Goal: Transaction & Acquisition: Book appointment/travel/reservation

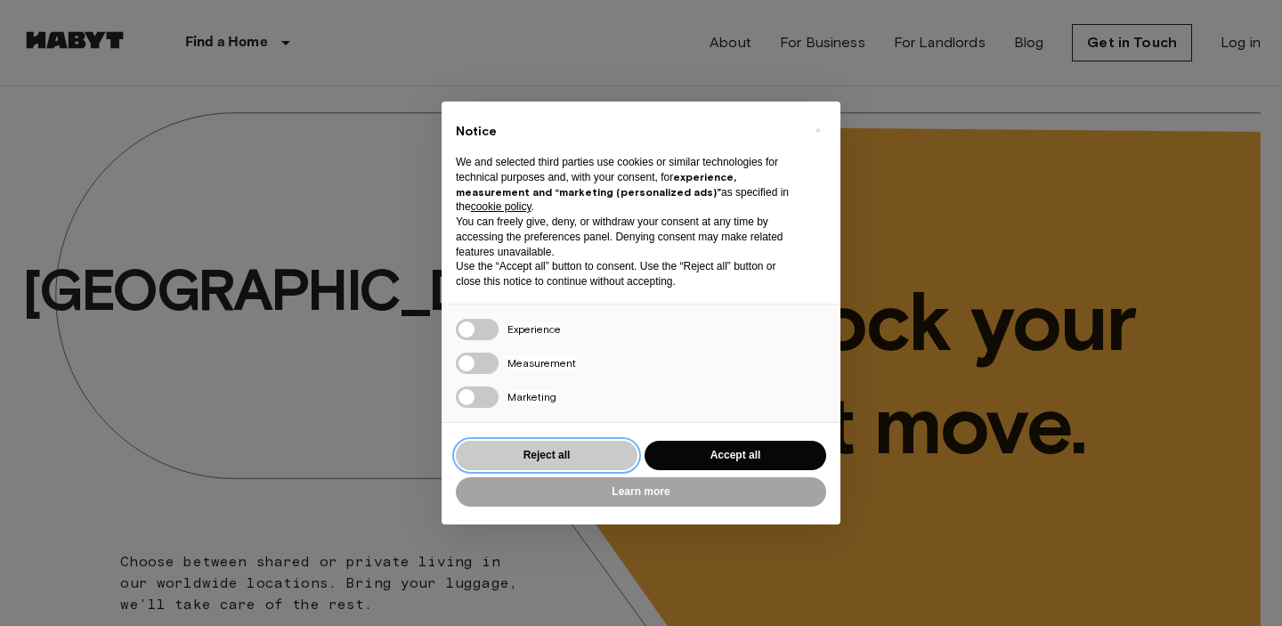
click at [590, 448] on button "Reject all" at bounding box center [547, 455] width 182 height 29
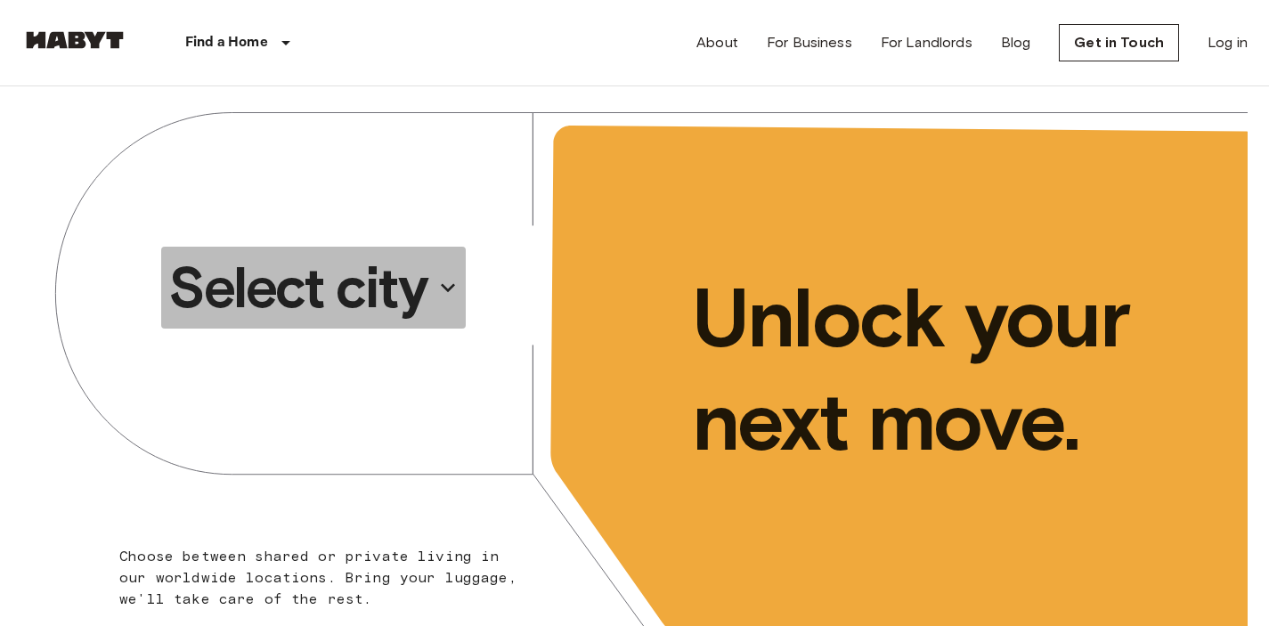
click at [433, 305] on button "Select city" at bounding box center [313, 288] width 305 height 82
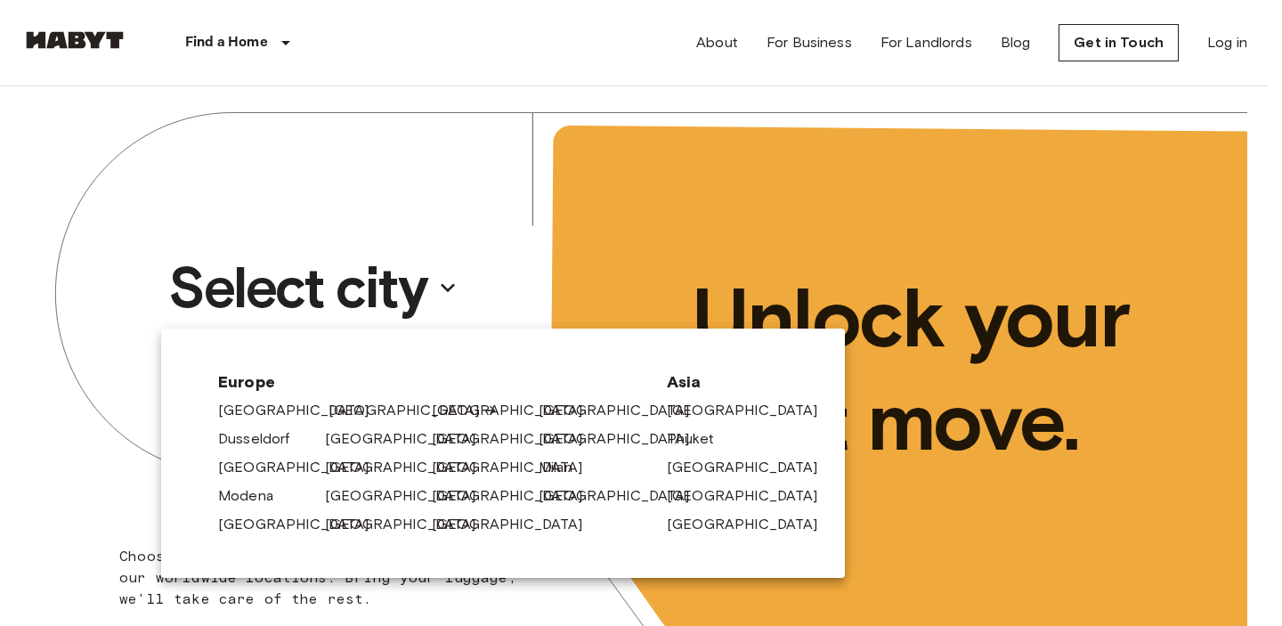
click at [349, 403] on link "[GEOGRAPHIC_DATA]" at bounding box center [413, 410] width 169 height 21
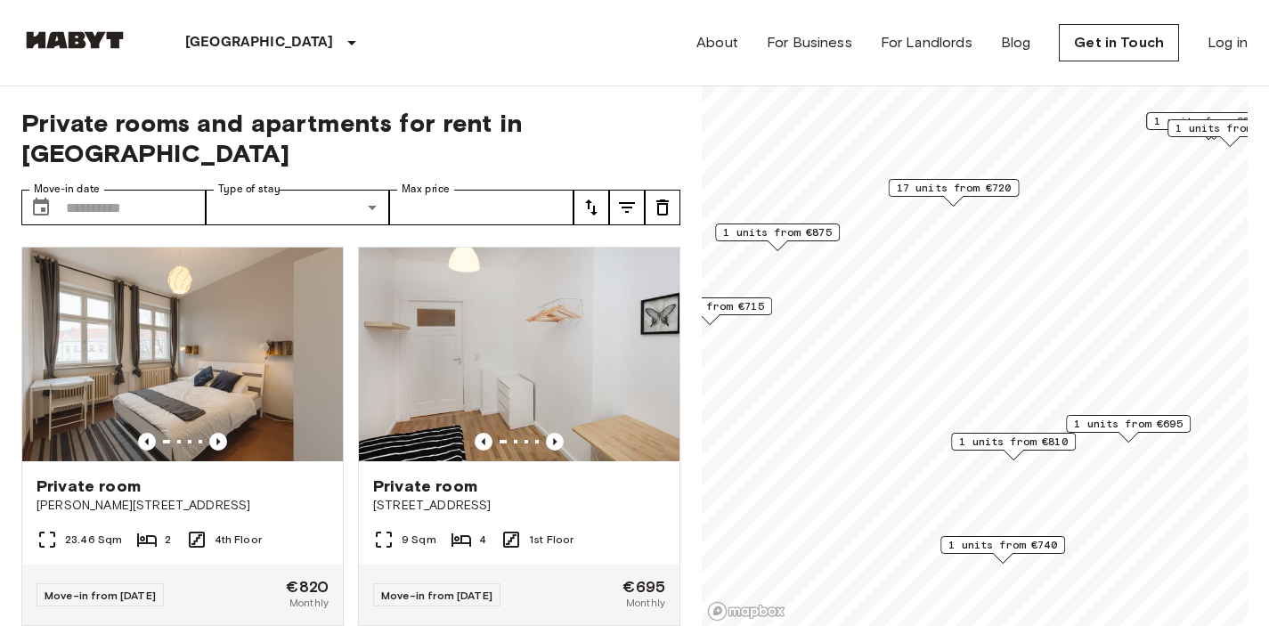
click at [1106, 427] on span "1 units from €695" at bounding box center [1128, 424] width 109 height 16
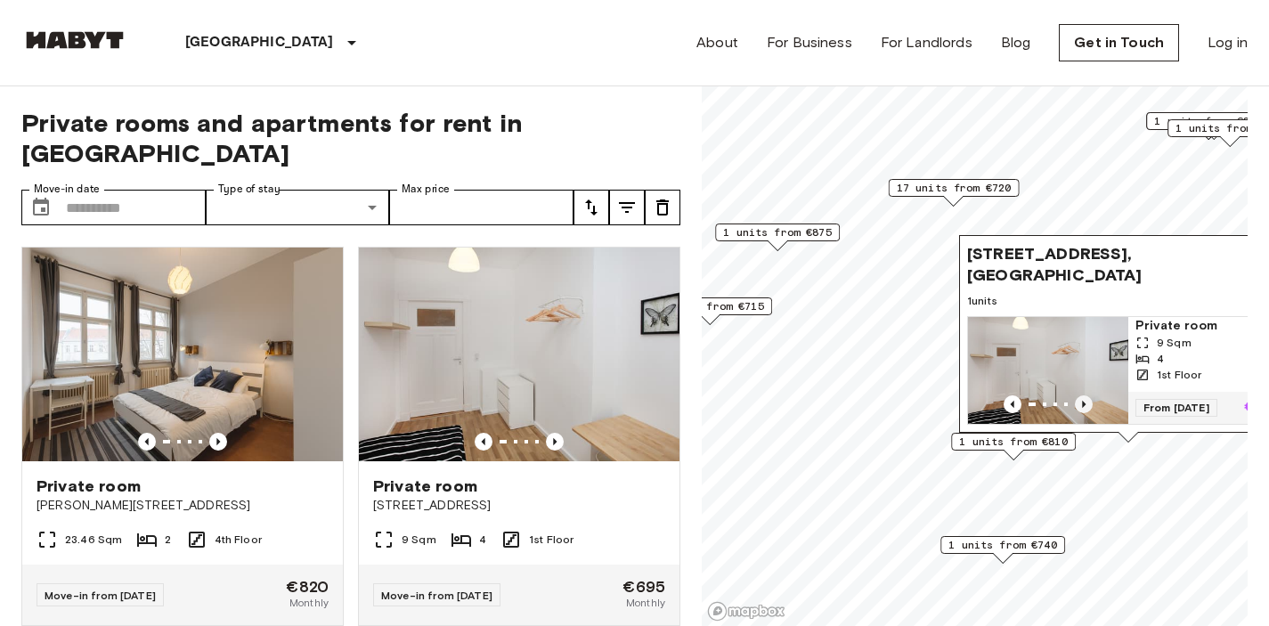
click at [1086, 395] on icon "Previous image" at bounding box center [1084, 404] width 18 height 18
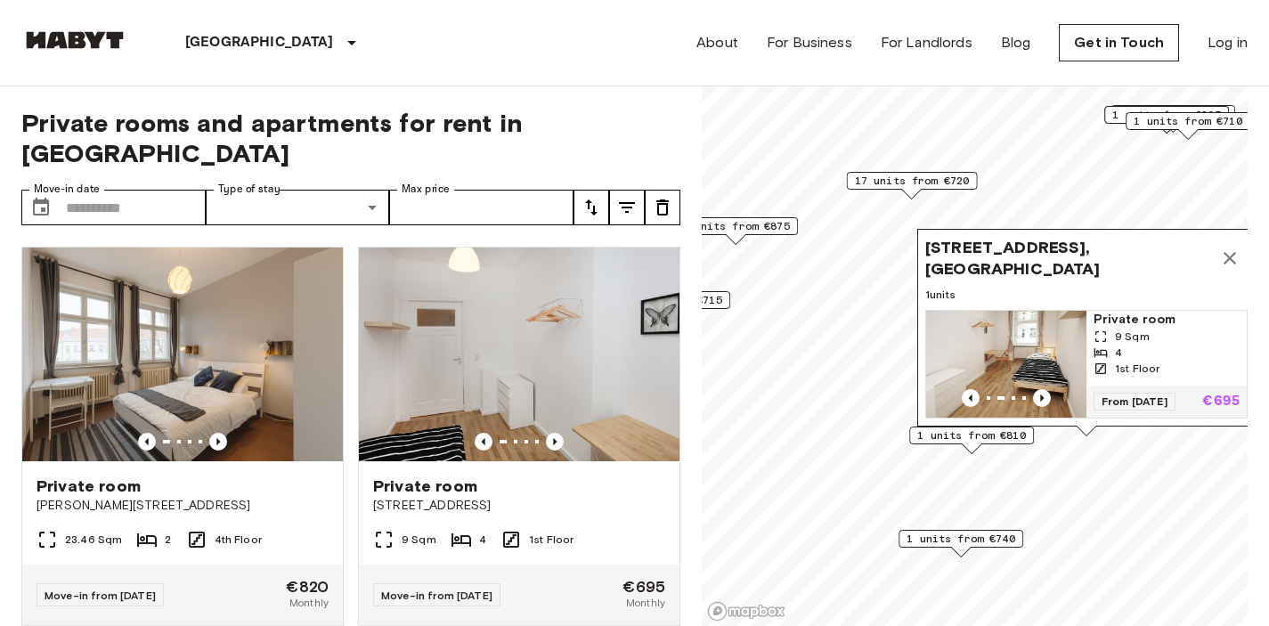
click at [1068, 287] on span "1 units" at bounding box center [1086, 295] width 322 height 16
click at [1059, 248] on span "Ratiborstraße 9, 10999 Berlin, GER" at bounding box center [1068, 258] width 287 height 43
click at [1033, 240] on span "Ratiborstraße 9, 10999 Berlin, GER" at bounding box center [1068, 258] width 287 height 43
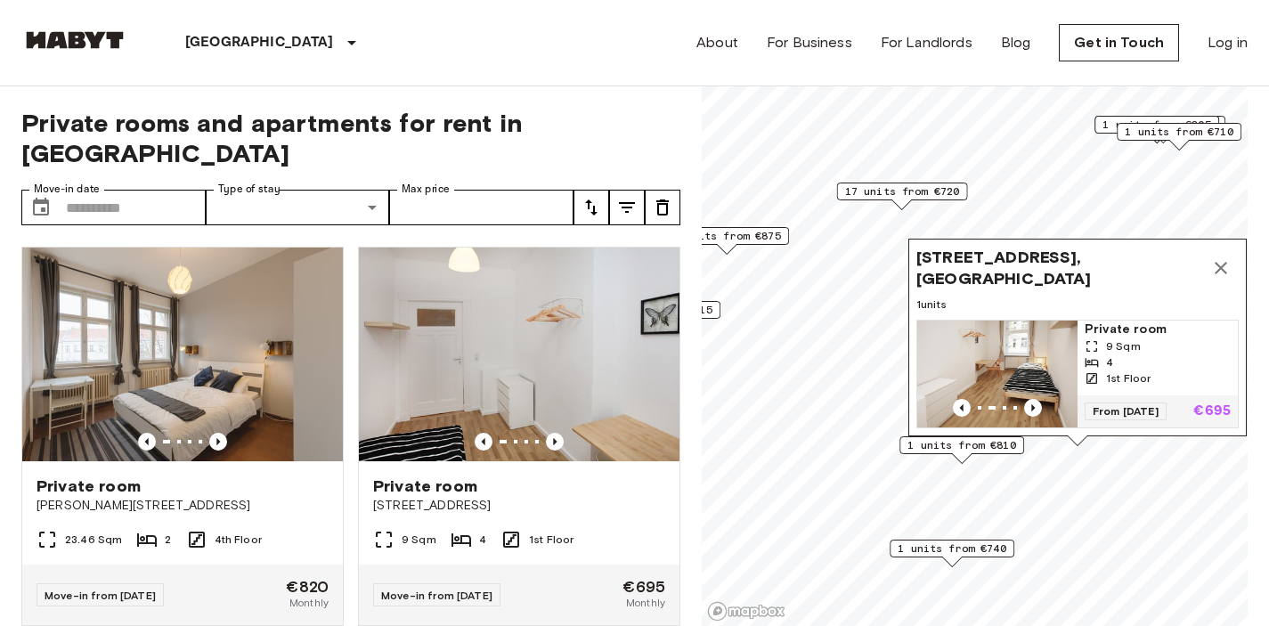
click at [1217, 257] on icon "Map marker" at bounding box center [1220, 267] width 21 height 21
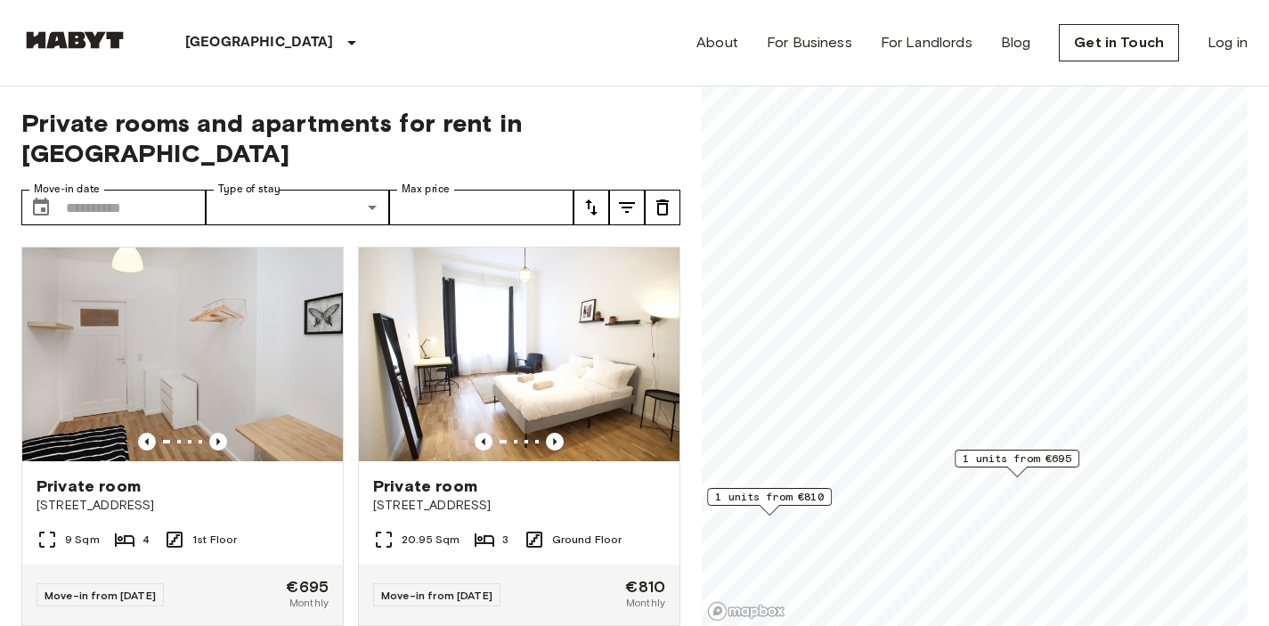
click at [1030, 467] on div "1 units from €695" at bounding box center [1017, 459] width 125 height 18
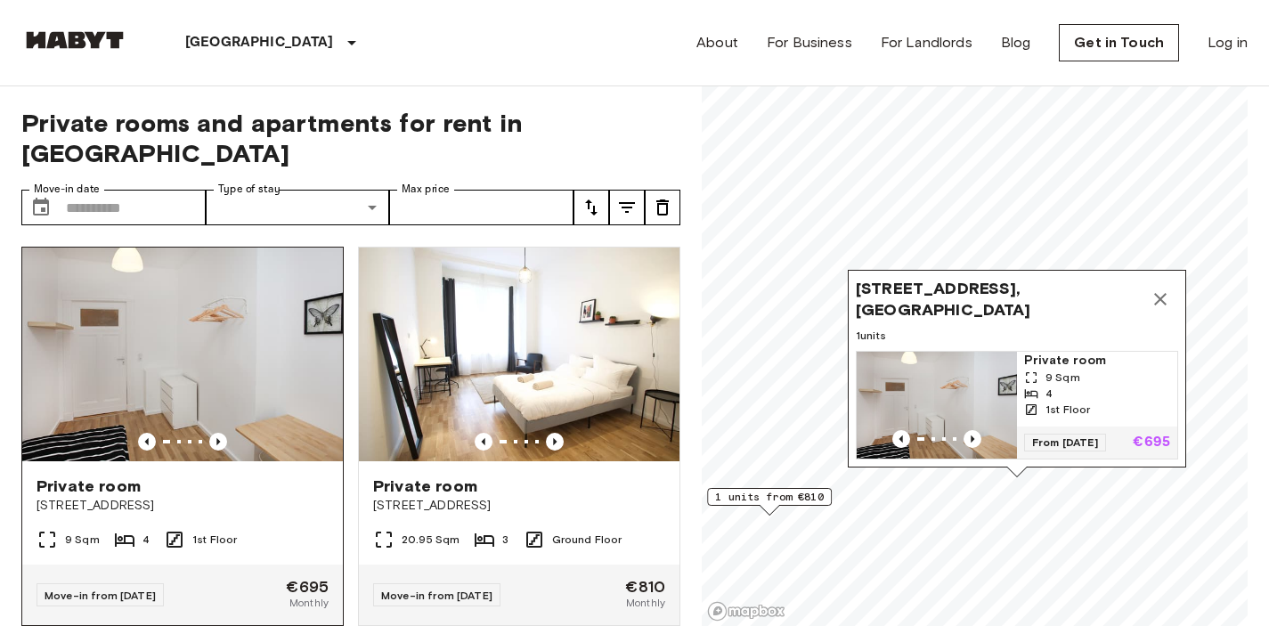
click at [168, 461] on div "Private room Ratiborstraße 9" at bounding box center [182, 495] width 321 height 68
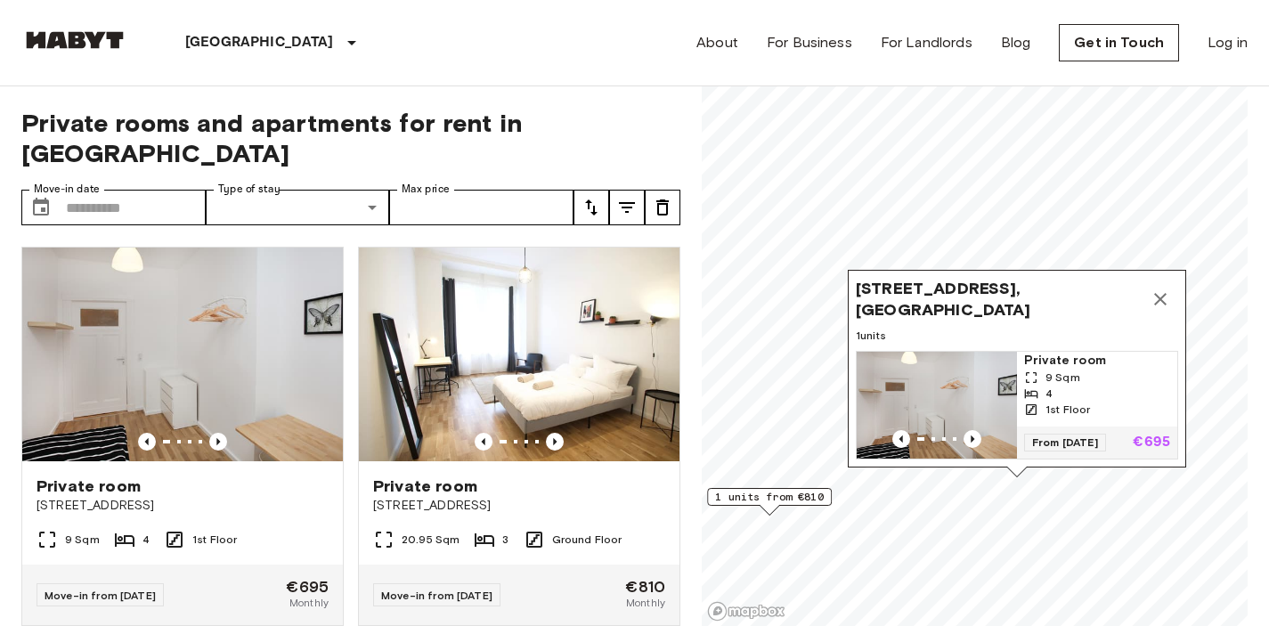
click at [1160, 289] on icon "Map marker" at bounding box center [1160, 299] width 21 height 21
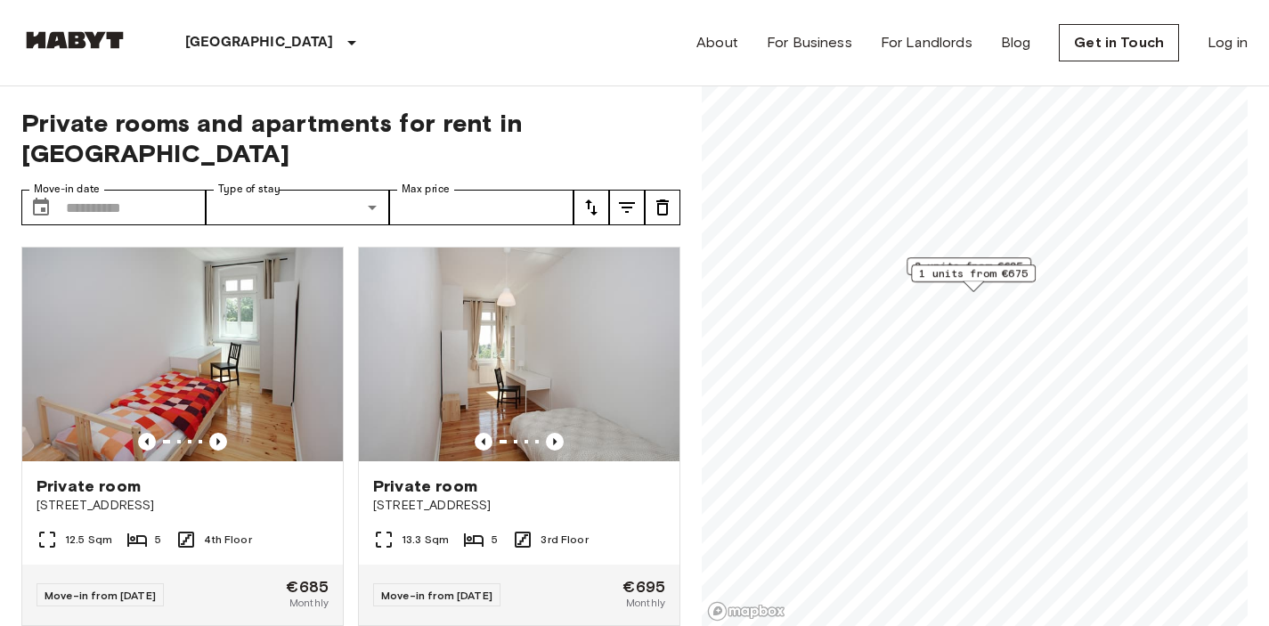
click at [973, 278] on span "1 units from €675" at bounding box center [973, 273] width 109 height 16
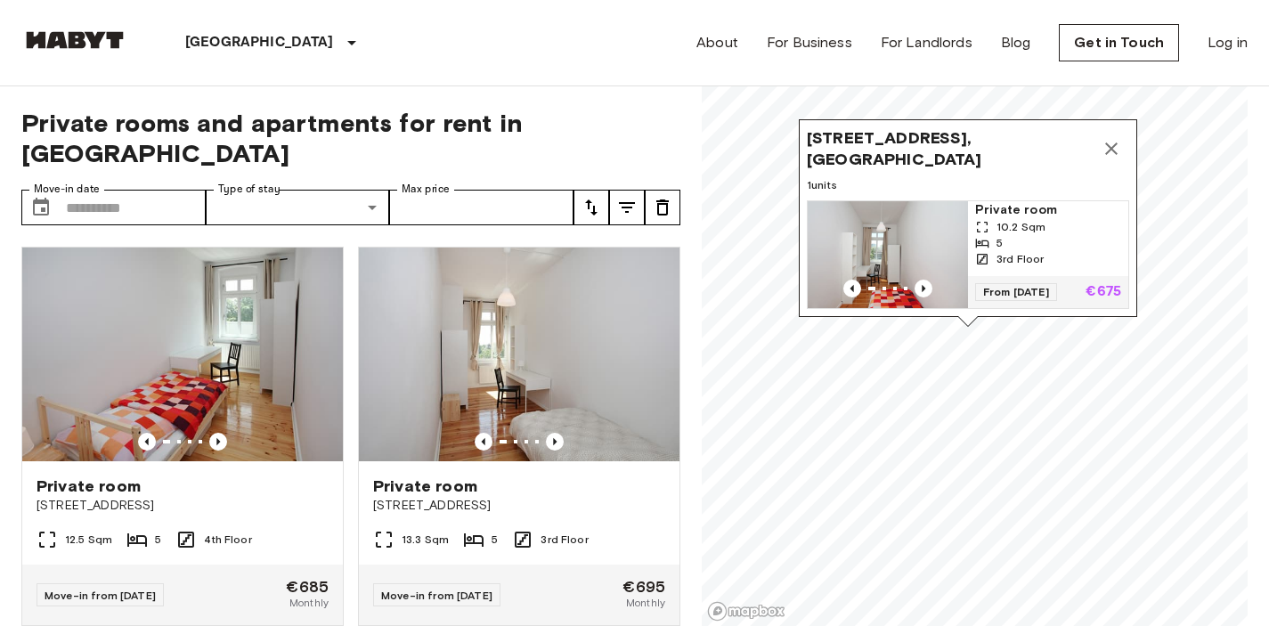
click at [1109, 138] on icon "Map marker" at bounding box center [1111, 148] width 21 height 21
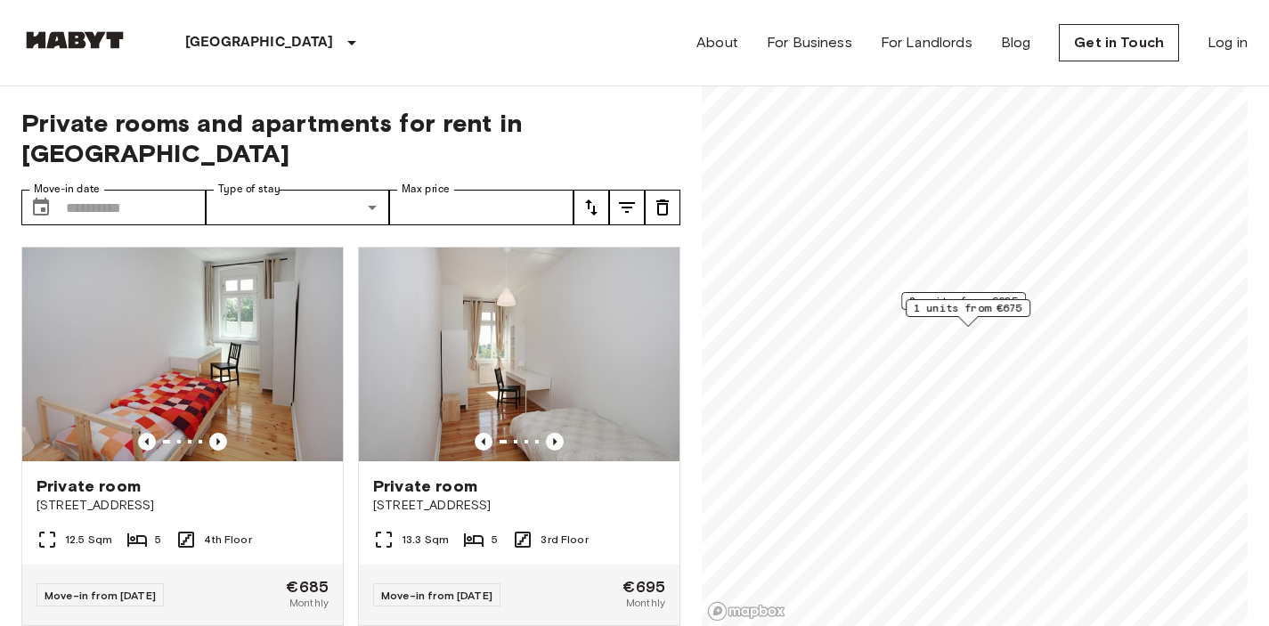
click at [977, 310] on span "1 units from €675" at bounding box center [968, 308] width 109 height 16
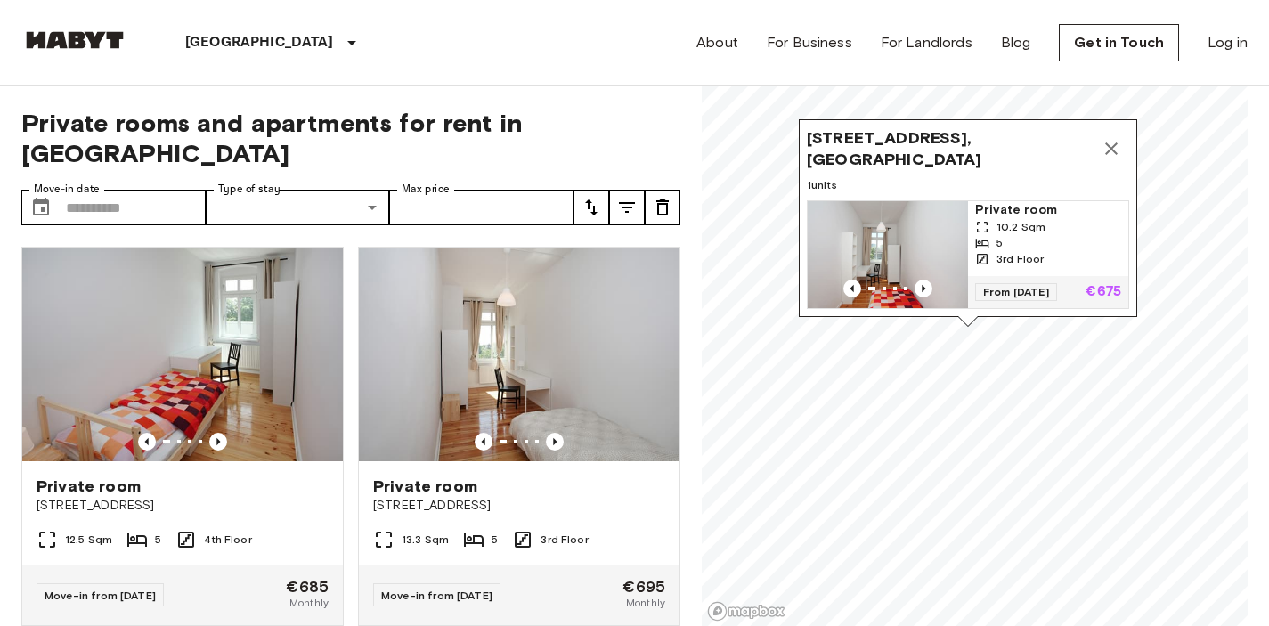
click at [1111, 142] on icon "Map marker" at bounding box center [1111, 148] width 21 height 21
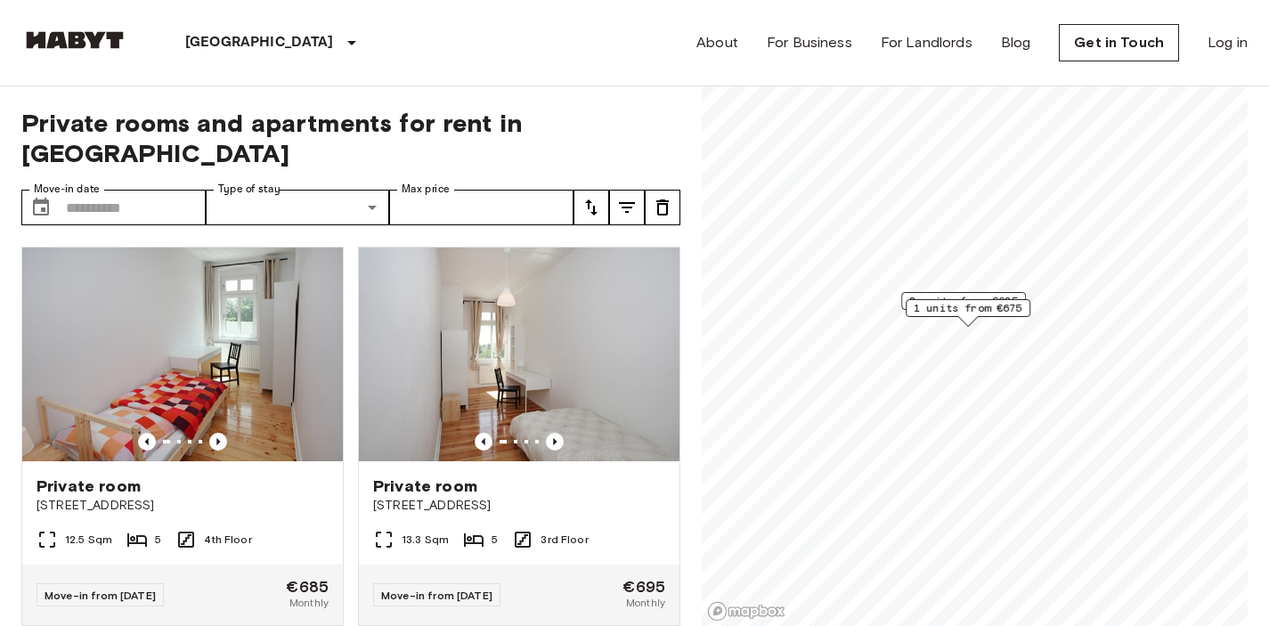
click at [951, 297] on span "2 units from €685" at bounding box center [963, 301] width 109 height 16
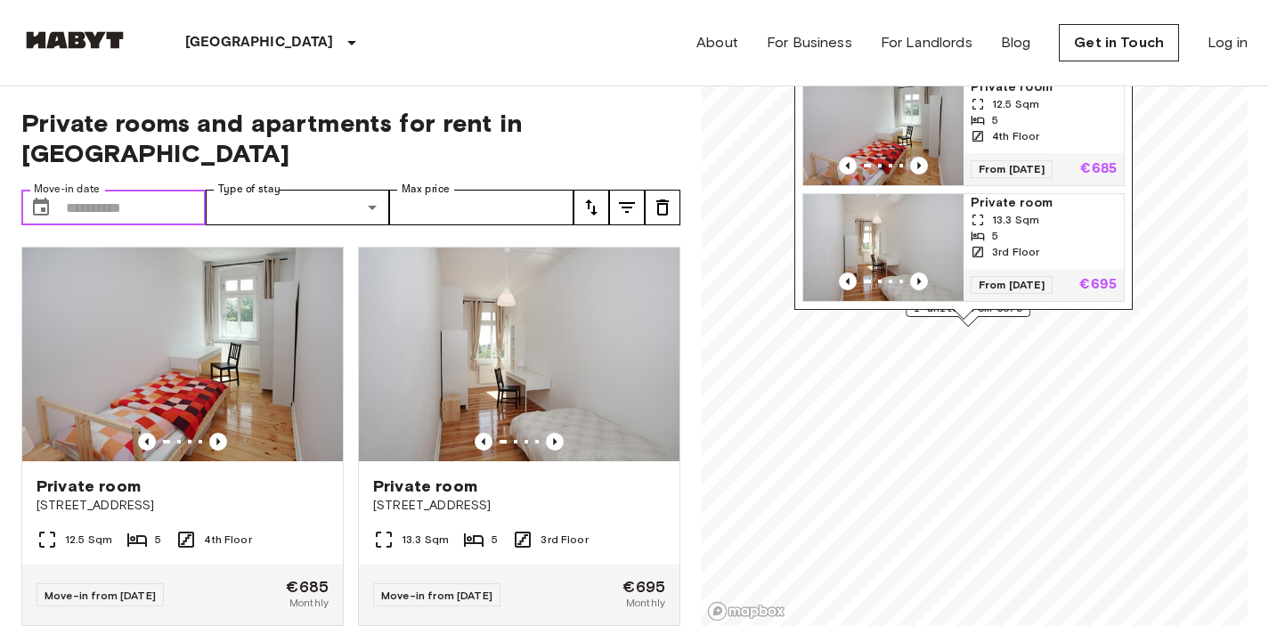
click at [136, 190] on input "Move-in date" at bounding box center [136, 208] width 140 height 36
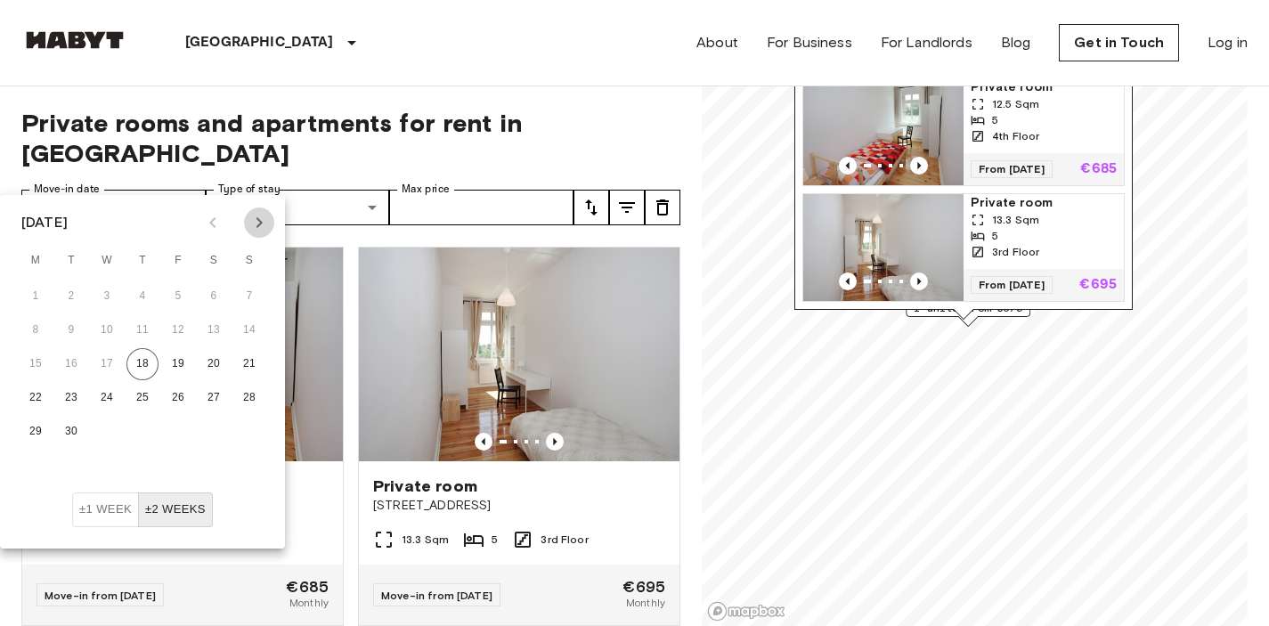
click at [253, 236] on button "Next month" at bounding box center [259, 223] width 30 height 30
click at [253, 230] on icon "Next month" at bounding box center [258, 222] width 21 height 21
click at [206, 358] on button "15" at bounding box center [214, 364] width 32 height 32
type input "**********"
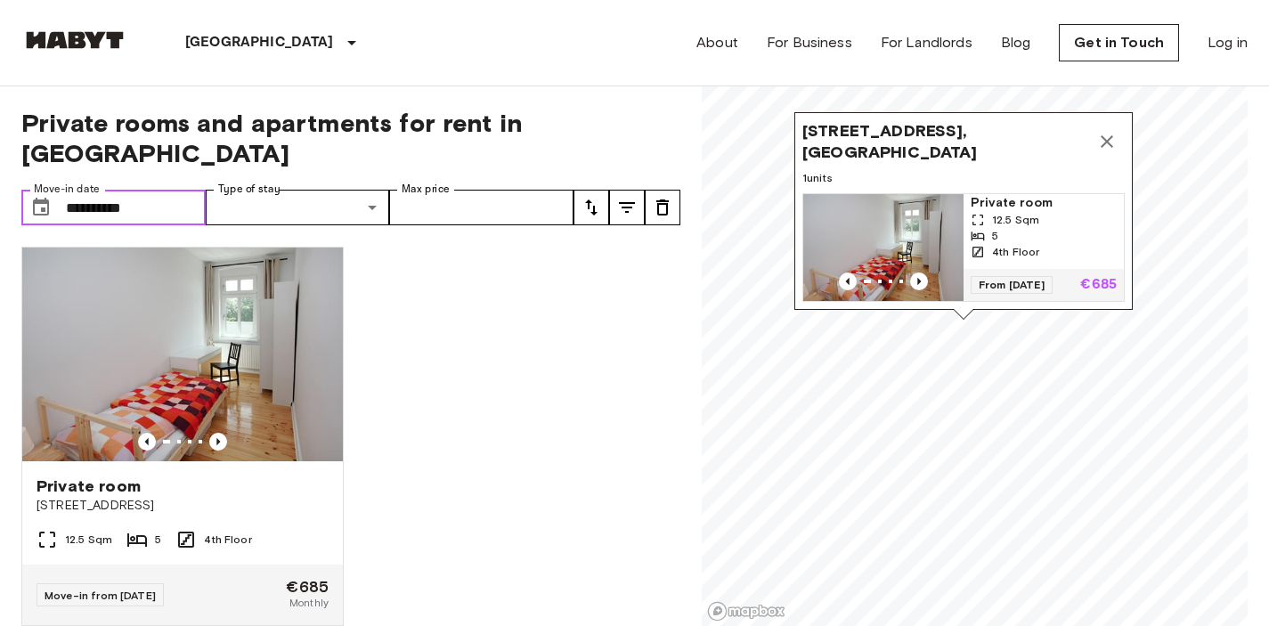
click at [1098, 133] on icon "Map marker" at bounding box center [1106, 141] width 21 height 21
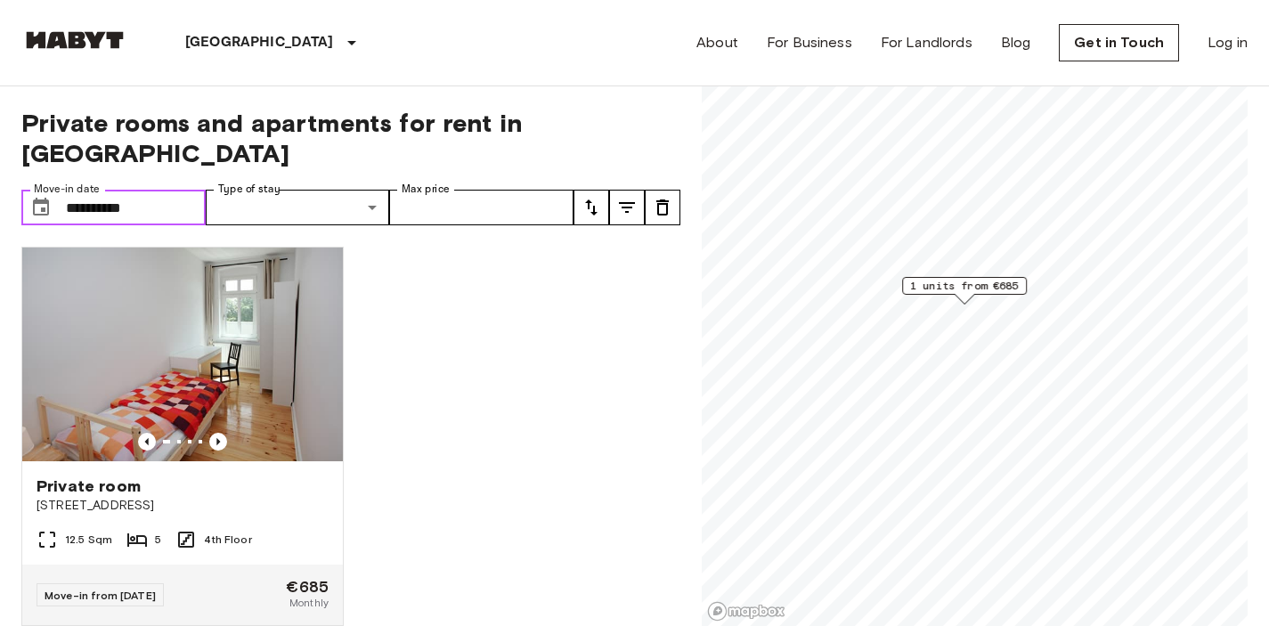
scroll to position [642, 0]
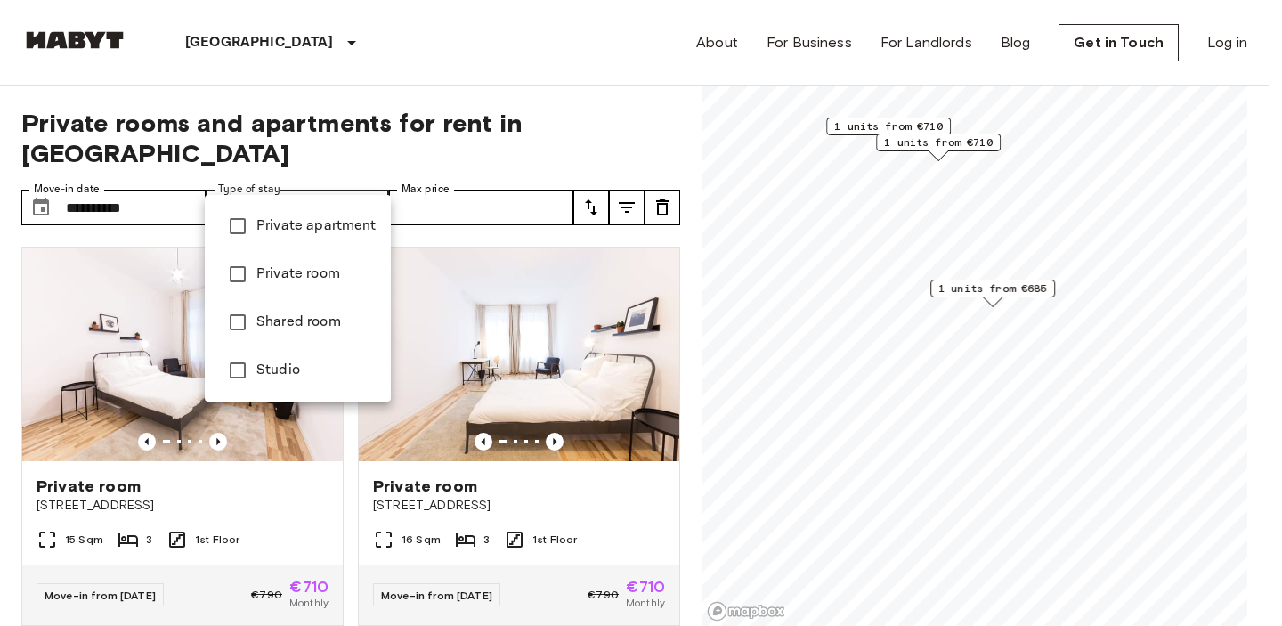
click at [281, 209] on li "Private apartment" at bounding box center [298, 226] width 186 height 48
type input "**********"
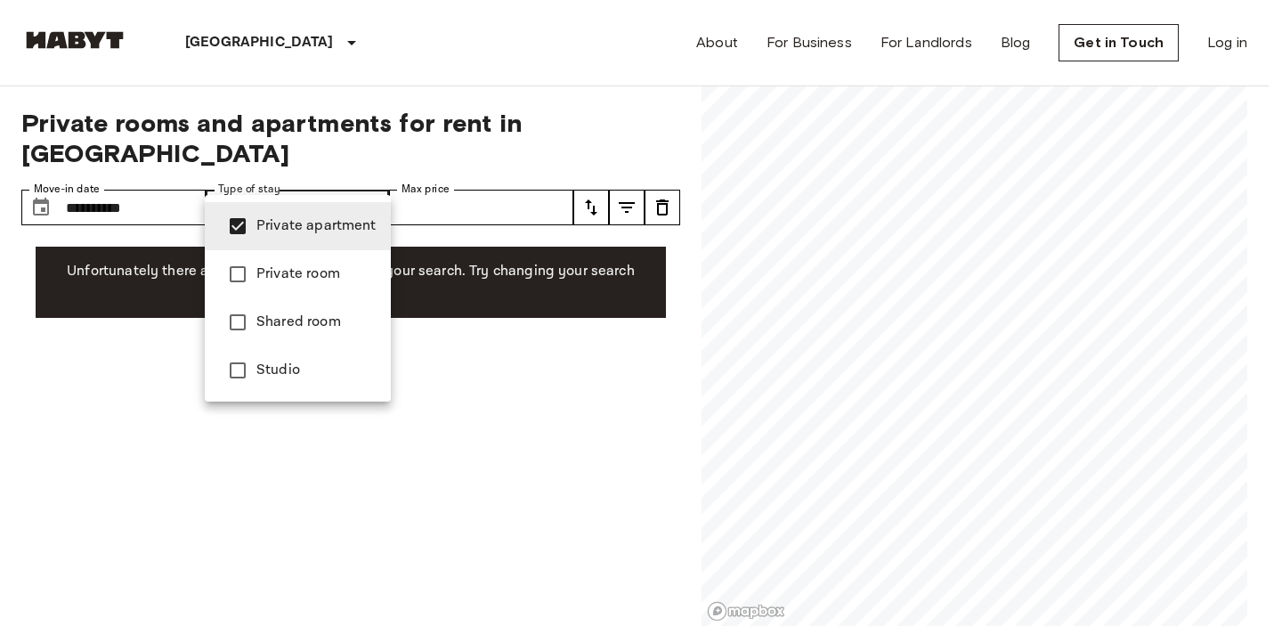
click at [274, 230] on span "Private apartment" at bounding box center [316, 226] width 120 height 21
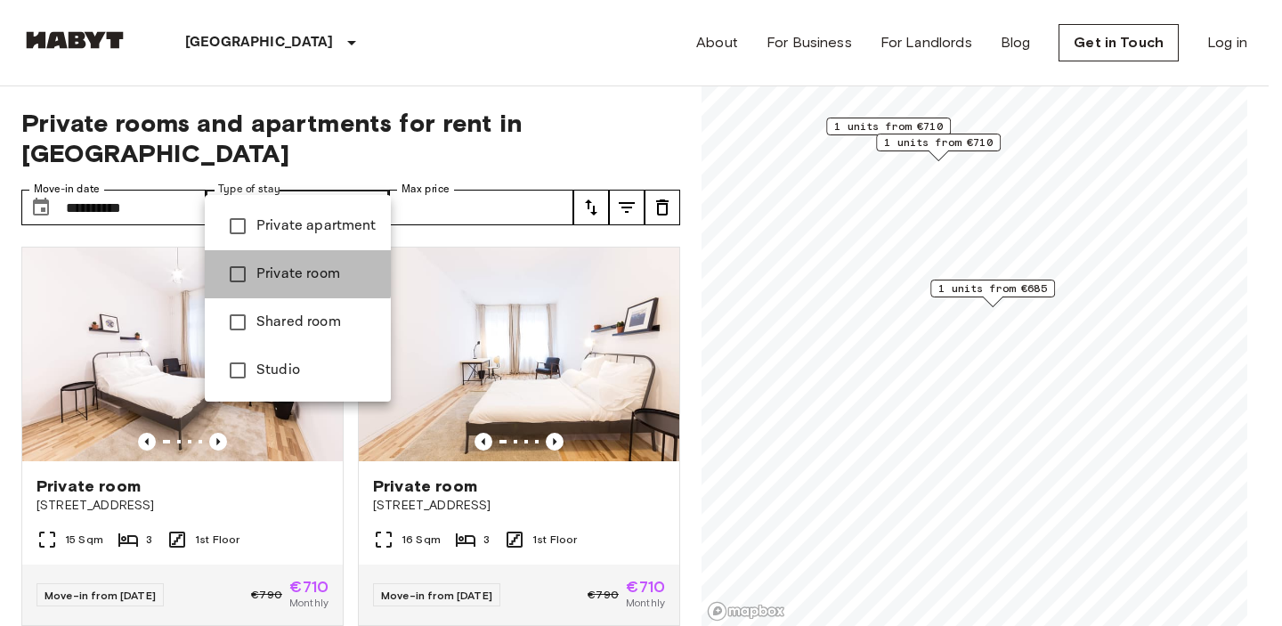
click at [271, 271] on span "Private room" at bounding box center [316, 274] width 120 height 21
type input "**********"
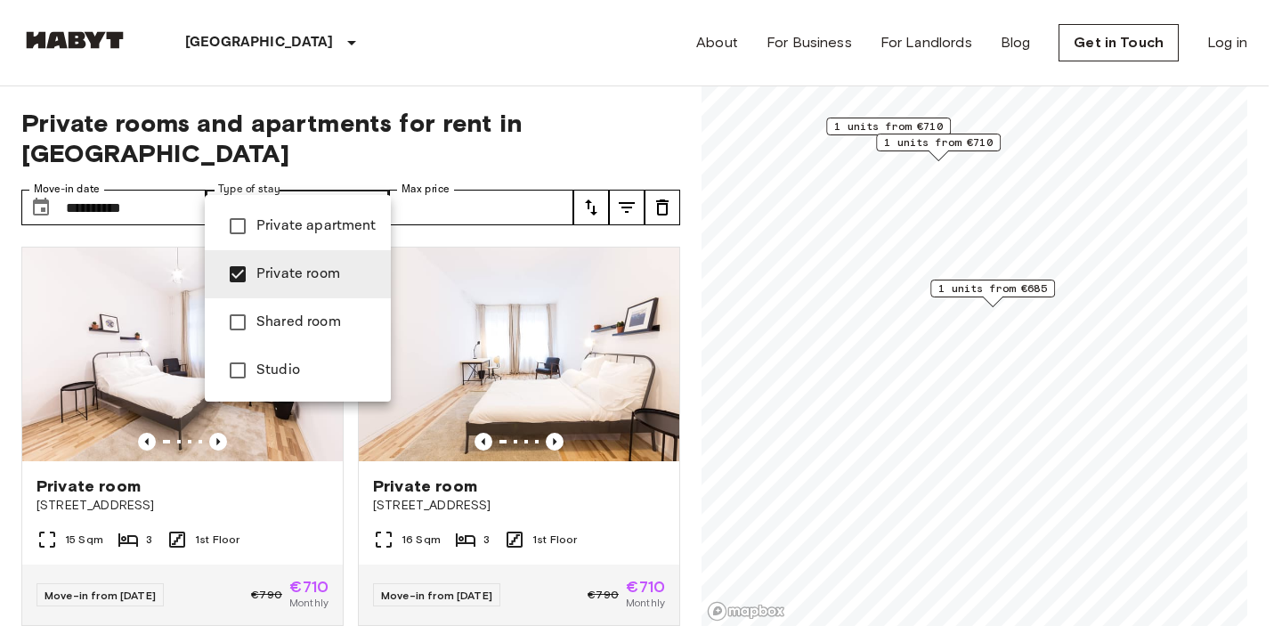
click at [347, 182] on div at bounding box center [641, 313] width 1282 height 626
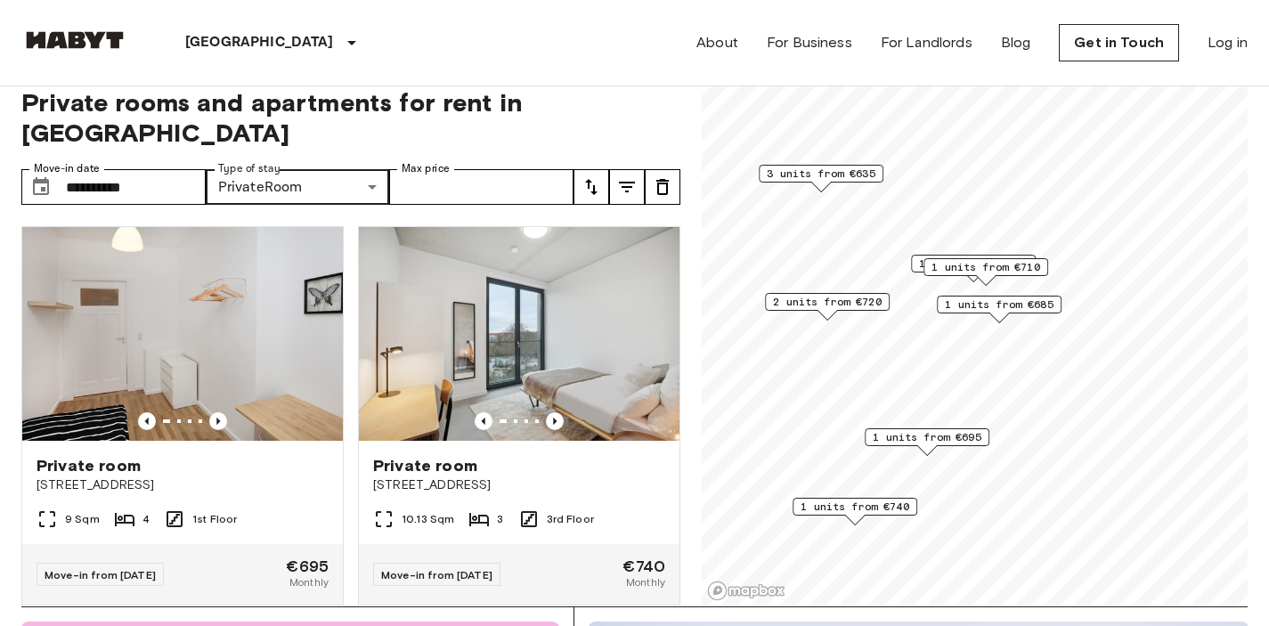
scroll to position [32, 0]
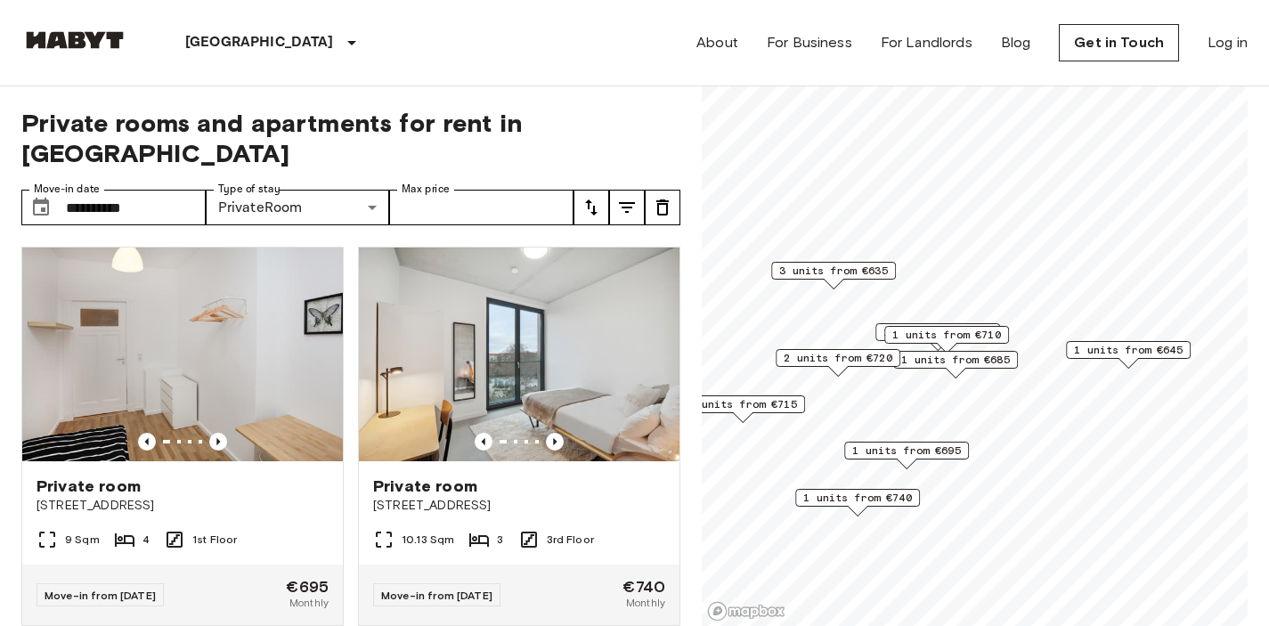
click at [726, 53] on div "About For Business For Landlords Blog Get in Touch Log in" at bounding box center [971, 42] width 551 height 85
click at [725, 48] on link "About" at bounding box center [717, 42] width 42 height 21
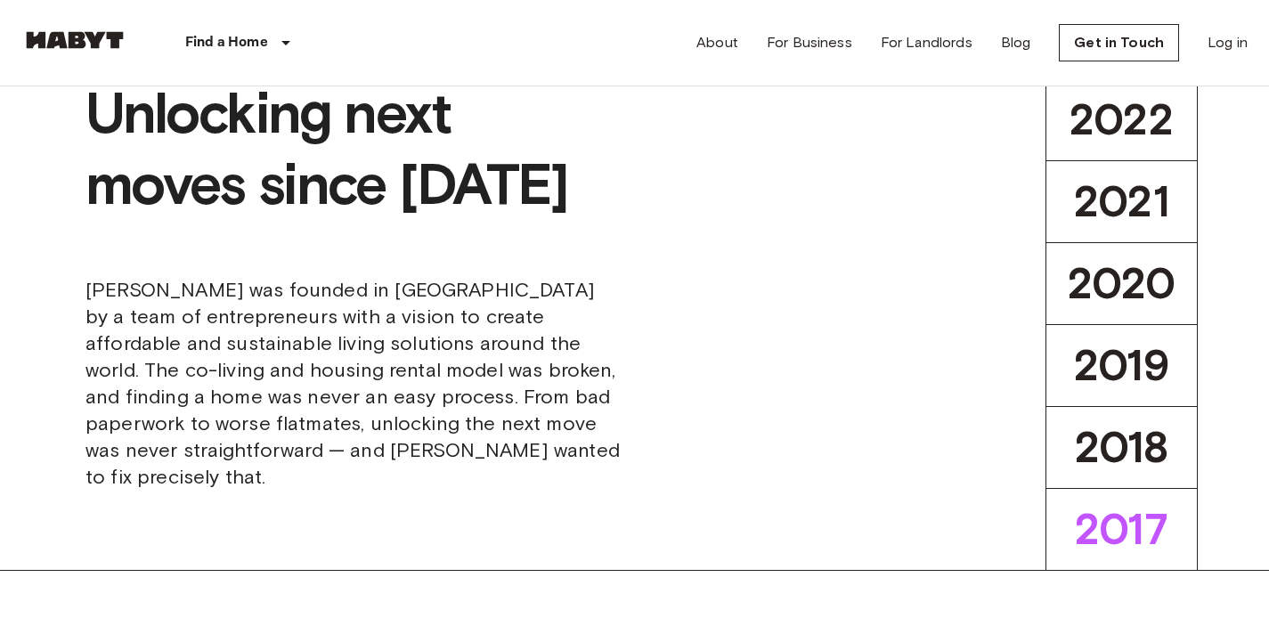
scroll to position [602, 0]
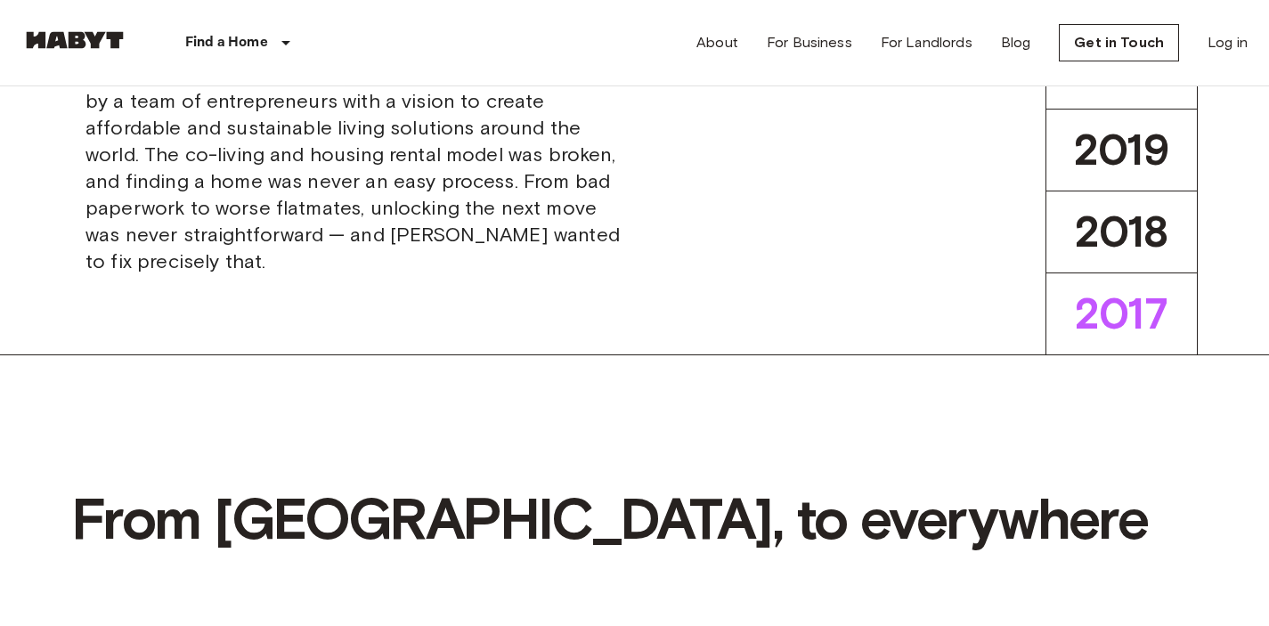
drag, startPoint x: 251, startPoint y: 195, endPoint x: 716, endPoint y: 188, distance: 465.0
drag, startPoint x: 752, startPoint y: 183, endPoint x: 761, endPoint y: 183, distance: 9.8
drag, startPoint x: 337, startPoint y: 241, endPoint x: 556, endPoint y: 240, distance: 219.1
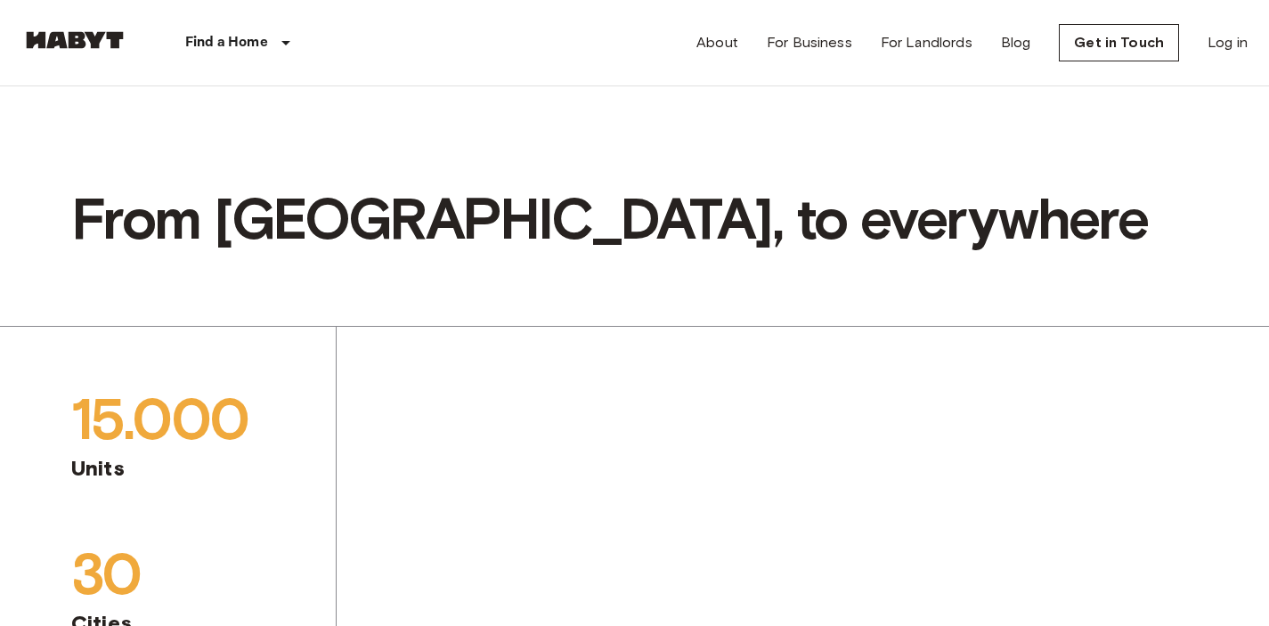
scroll to position [918, 0]
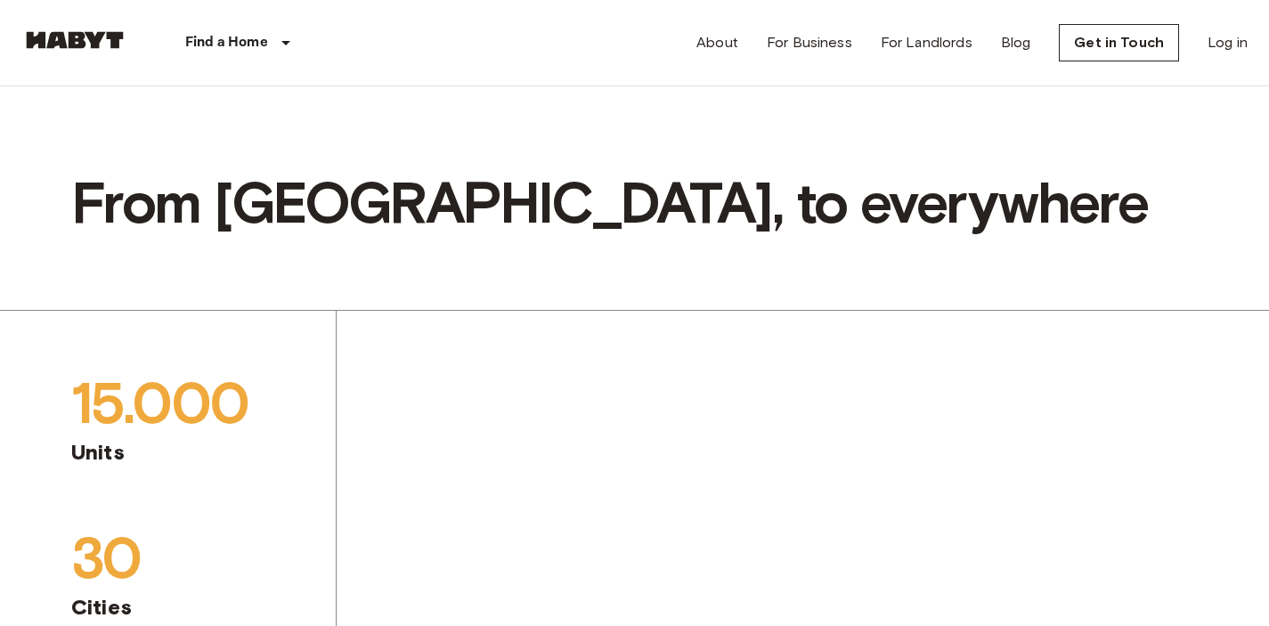
drag, startPoint x: 101, startPoint y: 334, endPoint x: 350, endPoint y: 412, distance: 261.4
drag, startPoint x: 274, startPoint y: 422, endPoint x: 323, endPoint y: 426, distance: 49.1
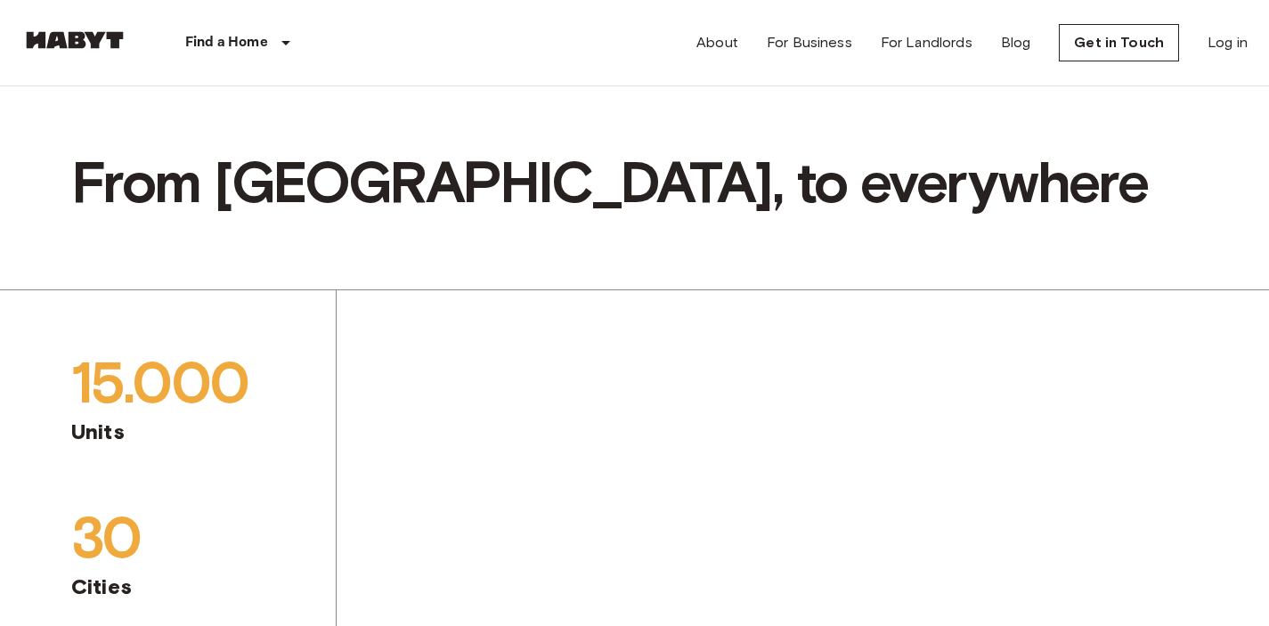
scroll to position [941, 0]
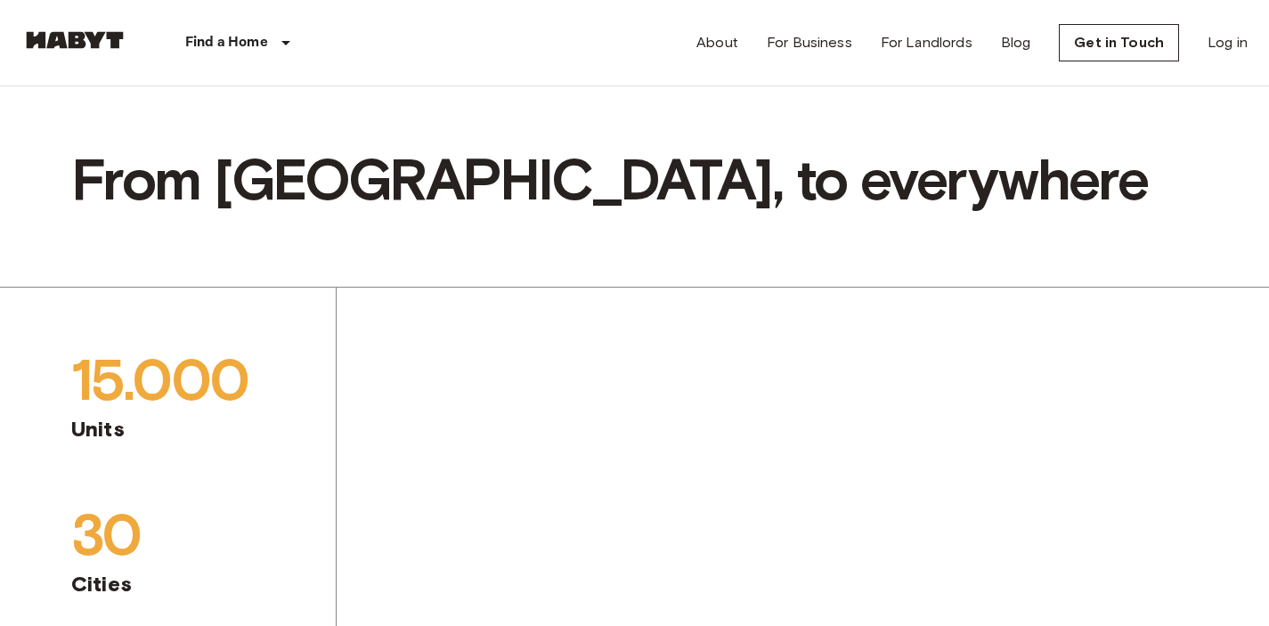
drag, startPoint x: 216, startPoint y: 422, endPoint x: 315, endPoint y: 440, distance: 101.3
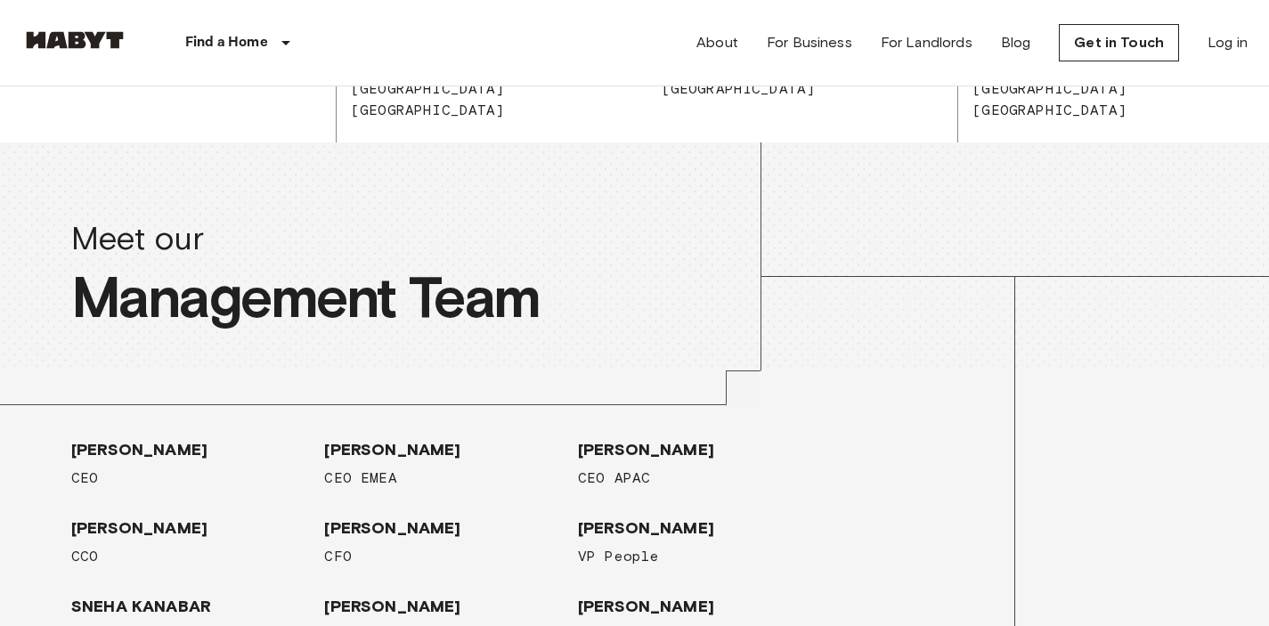
scroll to position [1589, 0]
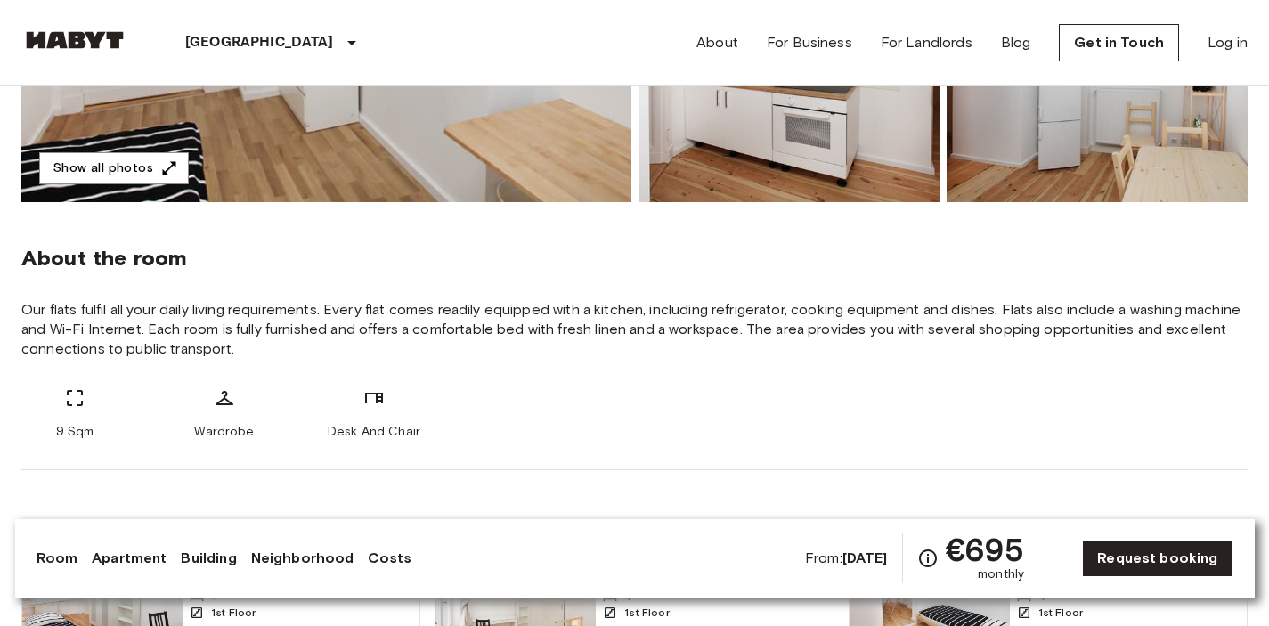
scroll to position [500, 0]
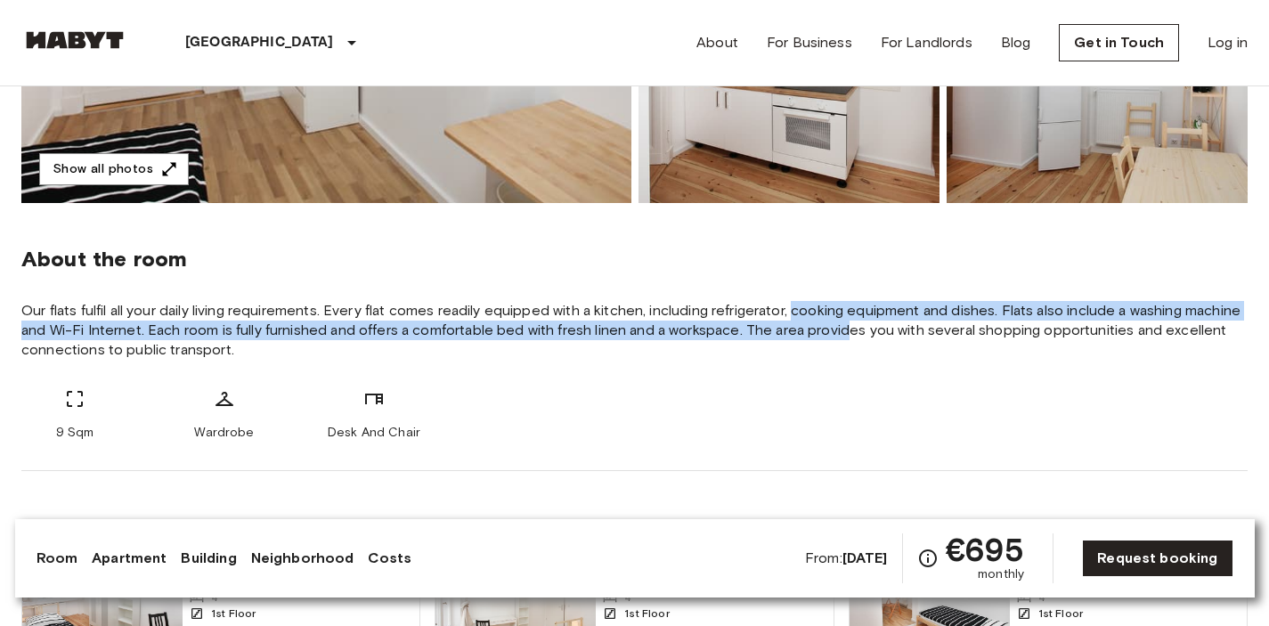
drag, startPoint x: 798, startPoint y: 310, endPoint x: 846, endPoint y: 322, distance: 49.7
click at [846, 322] on span "Our flats fulfil all your daily living requirements. Every flat comes readily e…" at bounding box center [634, 330] width 1226 height 59
click at [849, 322] on span "Our flats fulfil all your daily living requirements. Every flat comes readily e…" at bounding box center [634, 330] width 1226 height 59
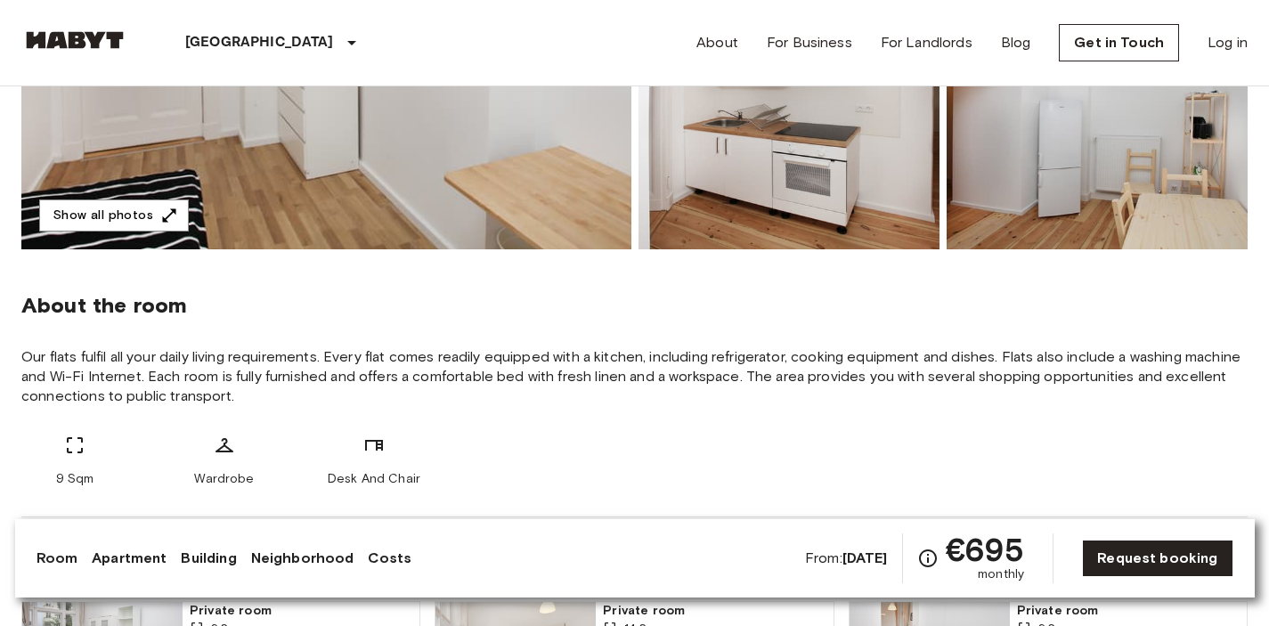
scroll to position [449, 0]
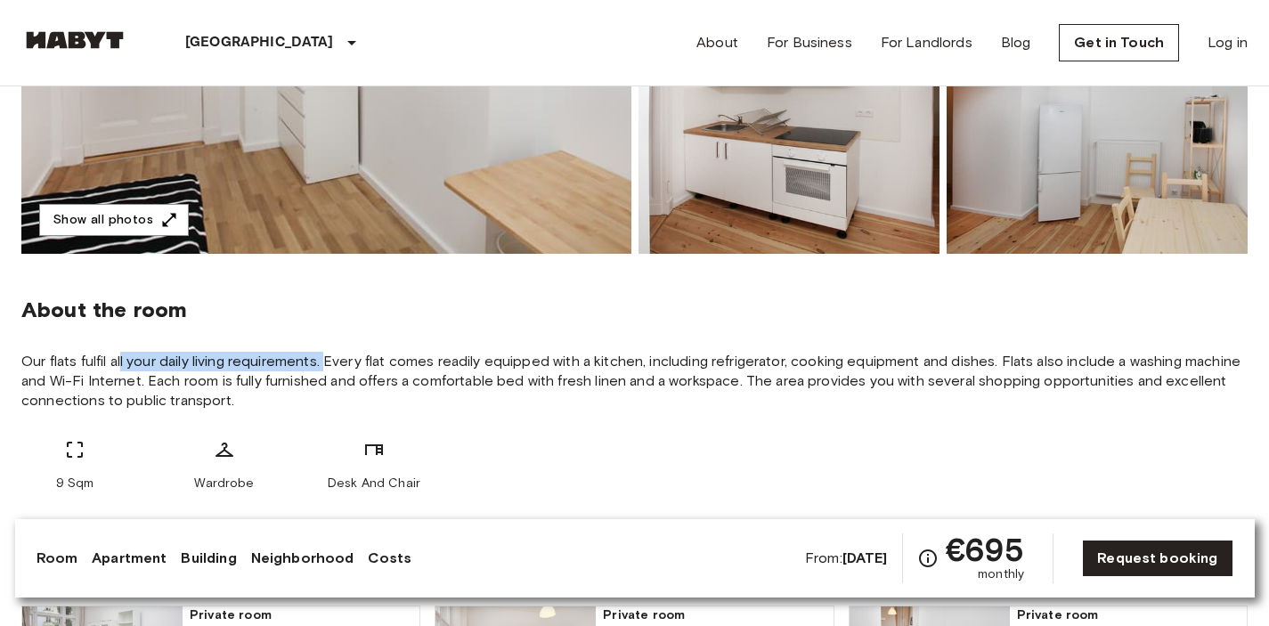
drag, startPoint x: 123, startPoint y: 357, endPoint x: 329, endPoint y: 362, distance: 205.8
click at [329, 362] on span "Our flats fulfil all your daily living requirements. Every flat comes readily e…" at bounding box center [634, 381] width 1226 height 59
drag, startPoint x: 346, startPoint y: 359, endPoint x: 403, endPoint y: 359, distance: 56.1
click at [402, 360] on span "Our flats fulfil all your daily living requirements. Every flat comes readily e…" at bounding box center [634, 381] width 1226 height 59
click at [440, 361] on span "Our flats fulfil all your daily living requirements. Every flat comes readily e…" at bounding box center [634, 381] width 1226 height 59
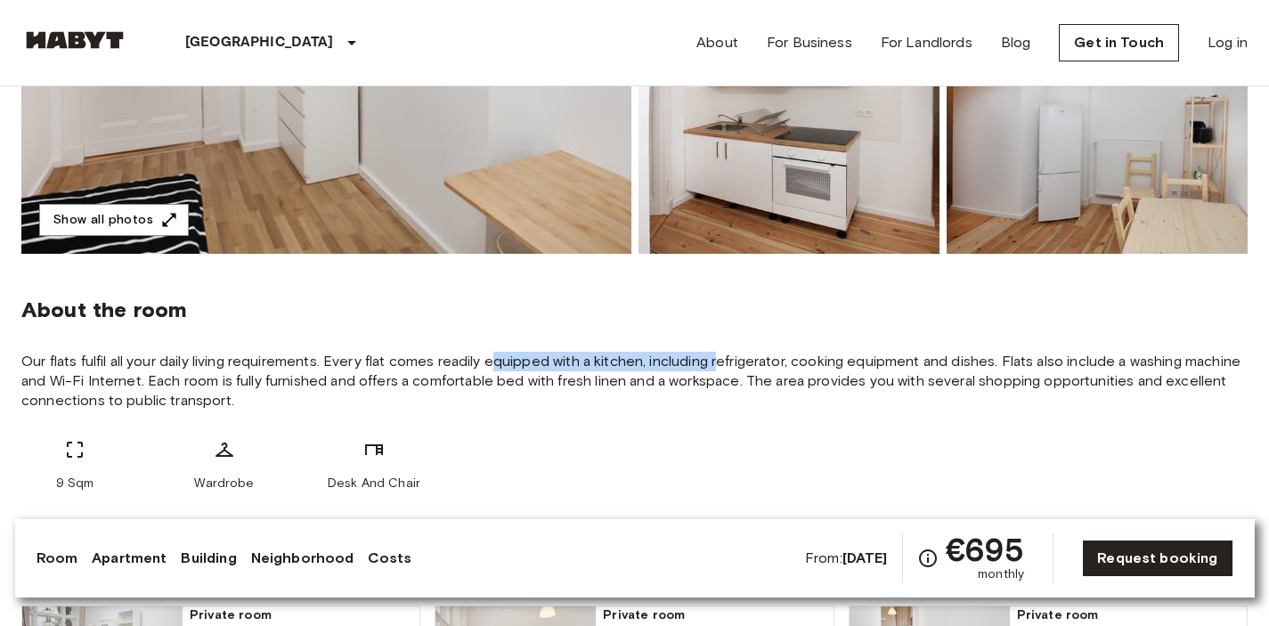
drag, startPoint x: 495, startPoint y: 369, endPoint x: 720, endPoint y: 354, distance: 224.9
click at [720, 354] on span "Our flats fulfil all your daily living requirements. Every flat comes readily e…" at bounding box center [634, 381] width 1226 height 59
click at [798, 359] on span "Our flats fulfil all your daily living requirements. Every flat comes readily e…" at bounding box center [634, 381] width 1226 height 59
drag, startPoint x: 802, startPoint y: 358, endPoint x: 873, endPoint y: 362, distance: 71.3
click at [871, 362] on span "Our flats fulfil all your daily living requirements. Every flat comes readily e…" at bounding box center [634, 381] width 1226 height 59
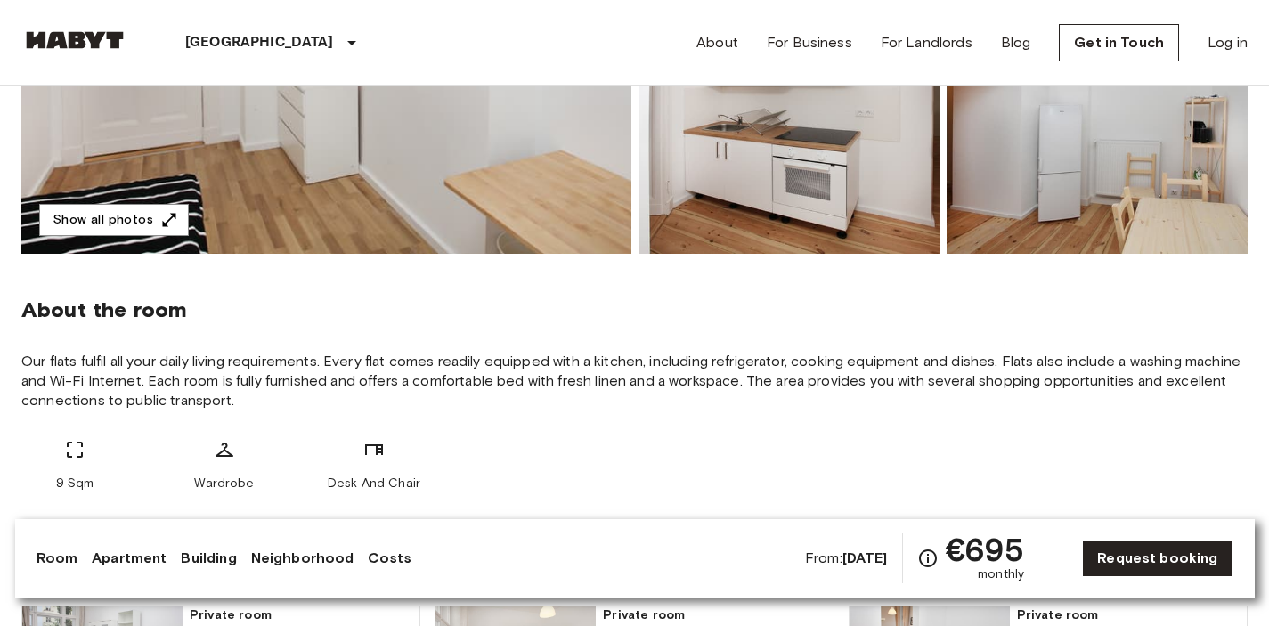
click at [908, 361] on span "Our flats fulfil all your daily living requirements. Every flat comes readily e…" at bounding box center [634, 381] width 1226 height 59
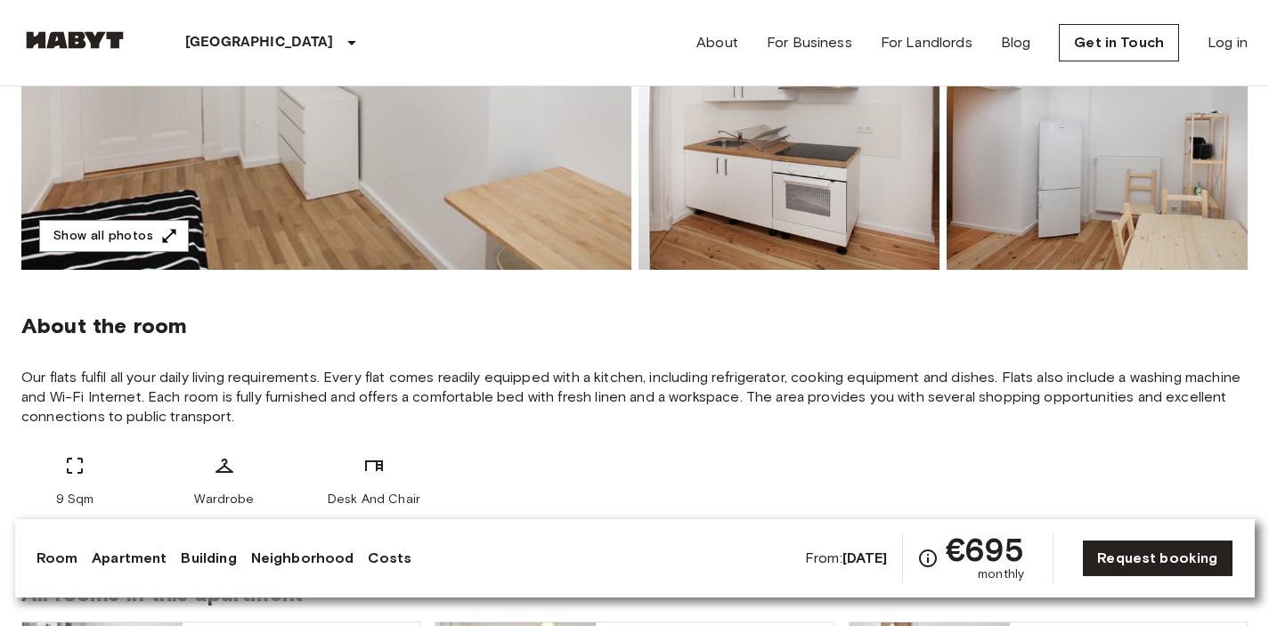
scroll to position [432, 0]
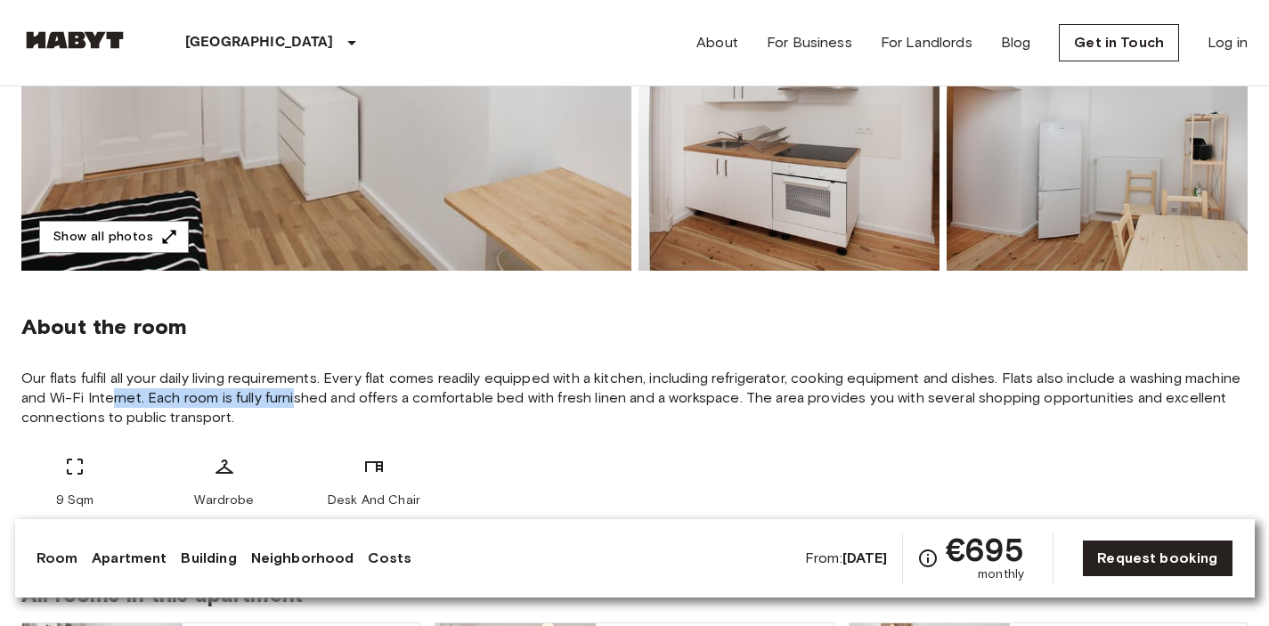
drag, startPoint x: 112, startPoint y: 391, endPoint x: 297, endPoint y: 396, distance: 184.4
click at [297, 396] on span "Our flats fulfil all your daily living requirements. Every flat comes readily e…" at bounding box center [634, 398] width 1226 height 59
drag, startPoint x: 359, startPoint y: 398, endPoint x: 451, endPoint y: 396, distance: 91.8
click at [451, 396] on span "Our flats fulfil all your daily living requirements. Every flat comes readily e…" at bounding box center [634, 398] width 1226 height 59
click at [496, 399] on span "Our flats fulfil all your daily living requirements. Every flat comes readily e…" at bounding box center [634, 398] width 1226 height 59
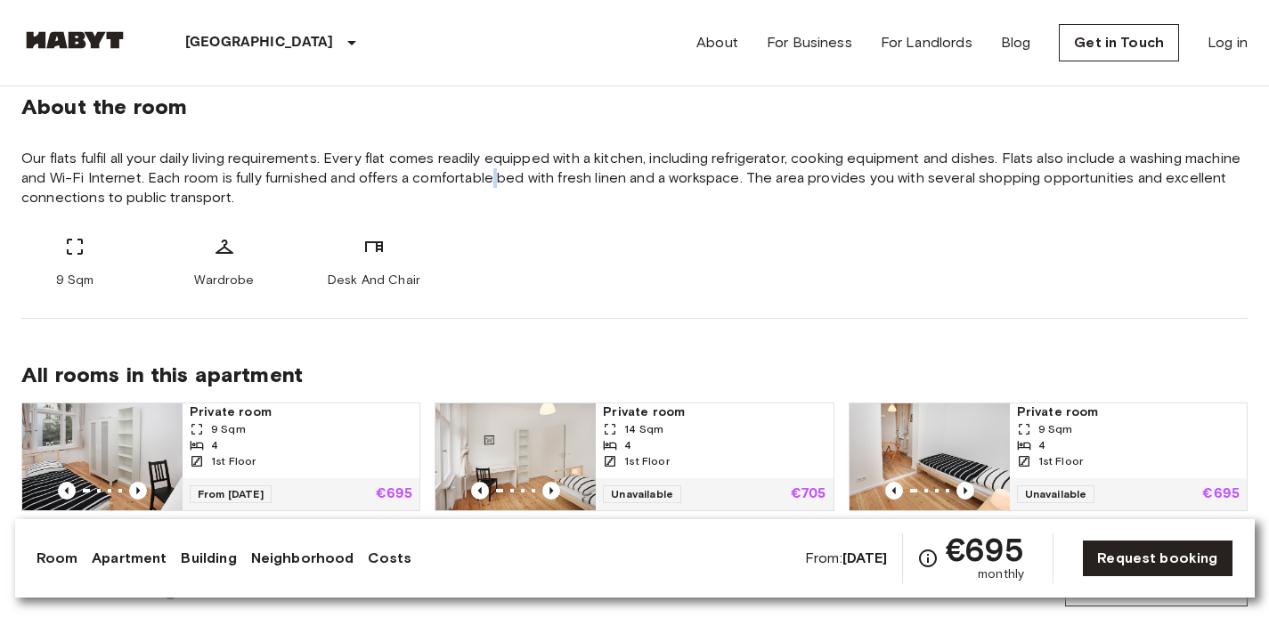
scroll to position [644, 0]
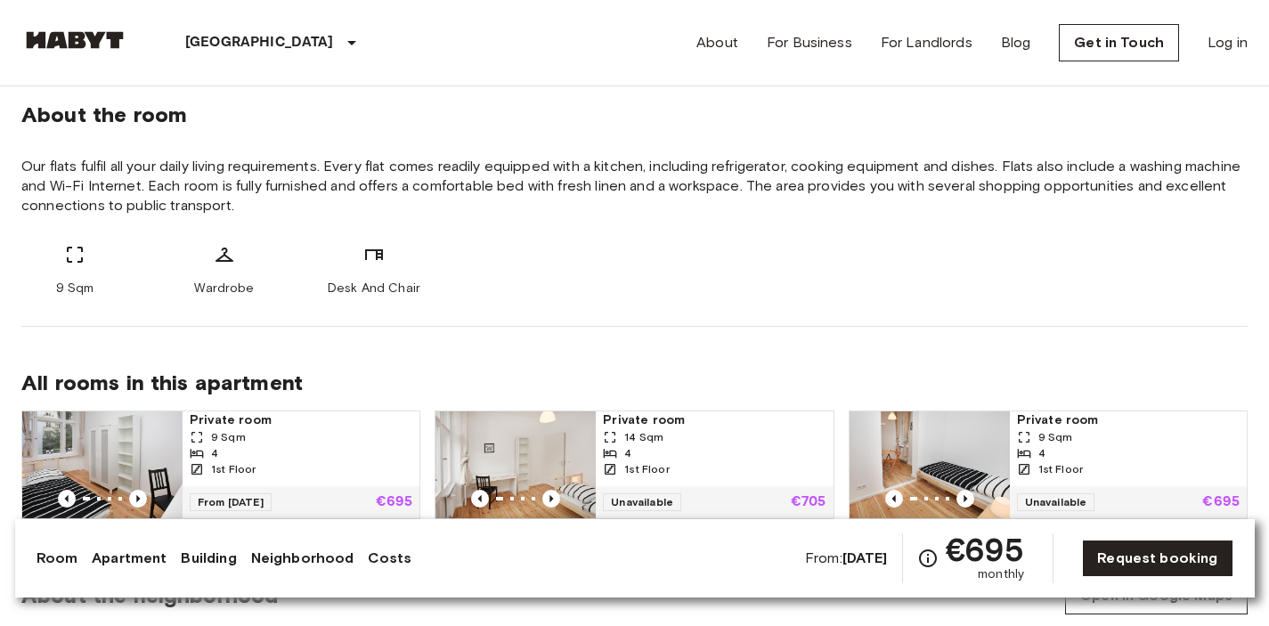
click at [424, 191] on span "Our flats fulfil all your daily living requirements. Every flat comes readily e…" at bounding box center [634, 186] width 1226 height 59
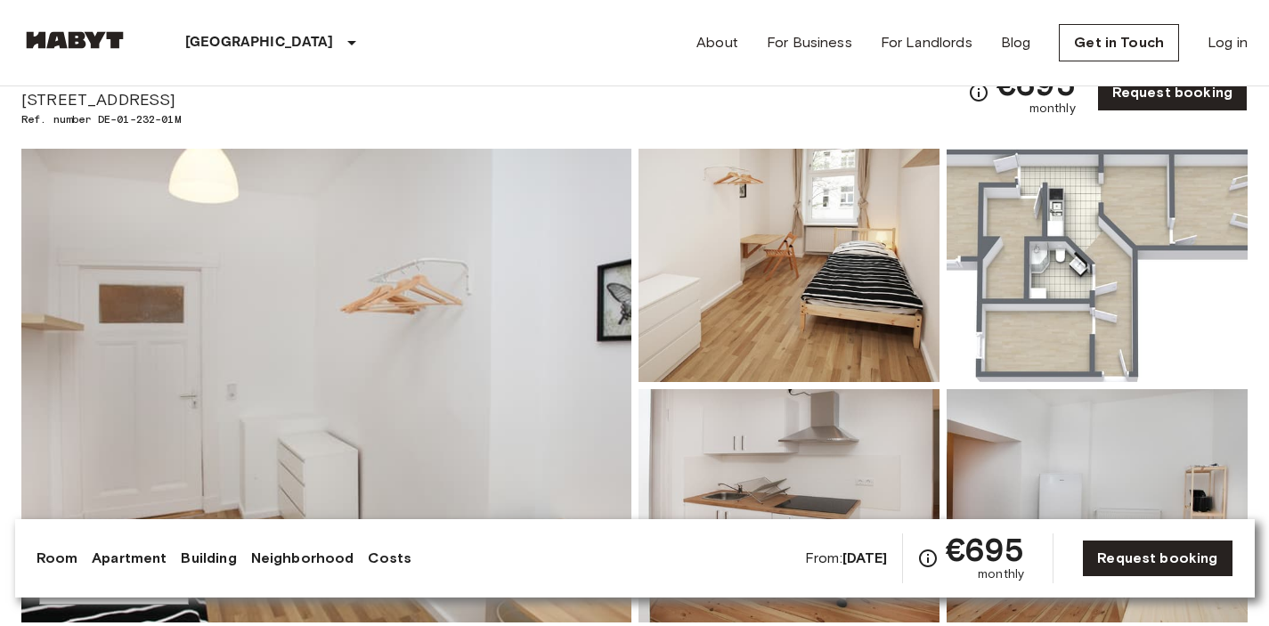
scroll to position [106, 0]
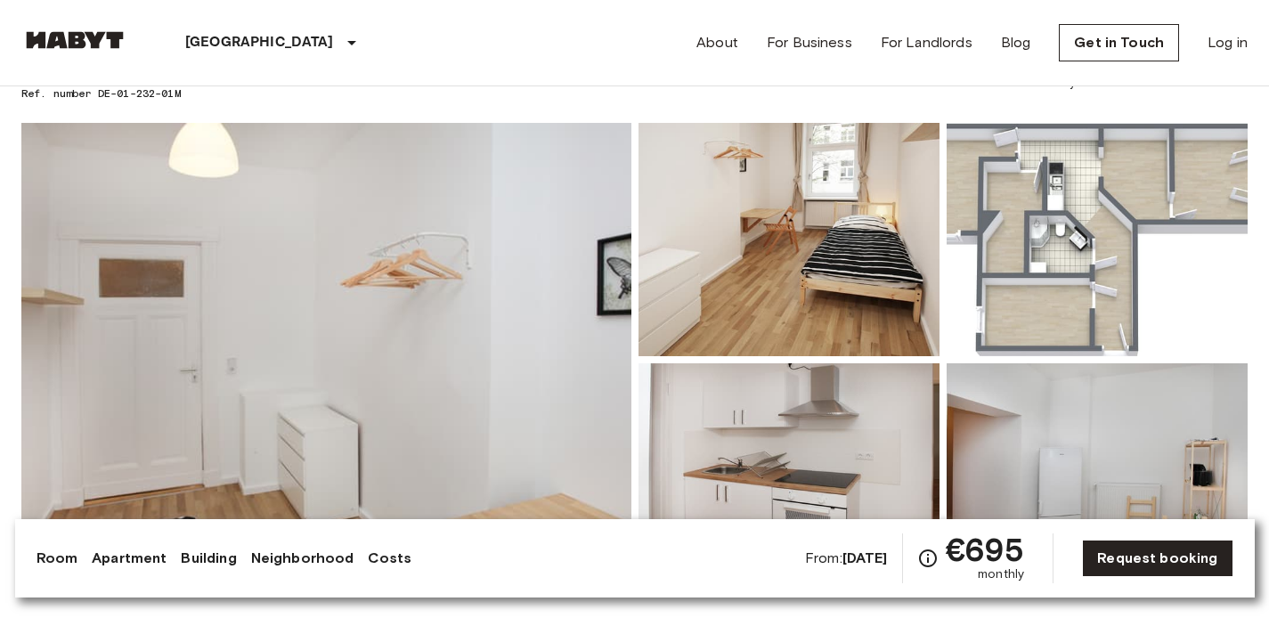
click at [791, 266] on img at bounding box center [789, 239] width 301 height 233
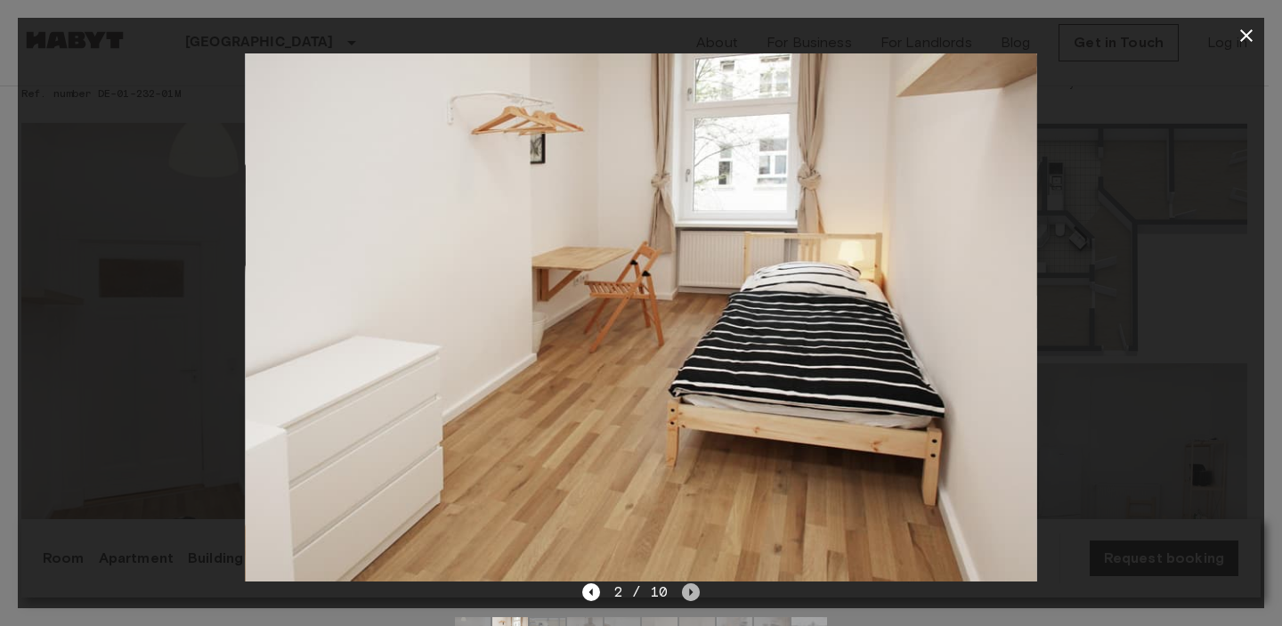
click at [697, 591] on icon "Next image" at bounding box center [691, 592] width 18 height 18
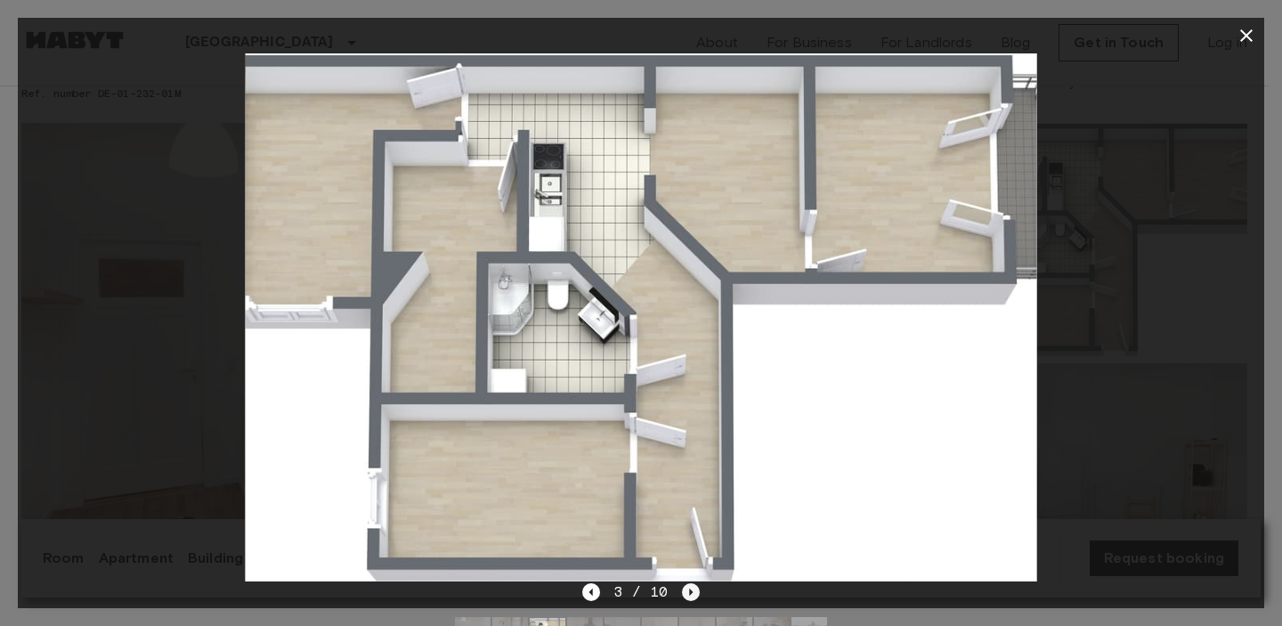
click at [697, 590] on icon "Next image" at bounding box center [691, 592] width 18 height 18
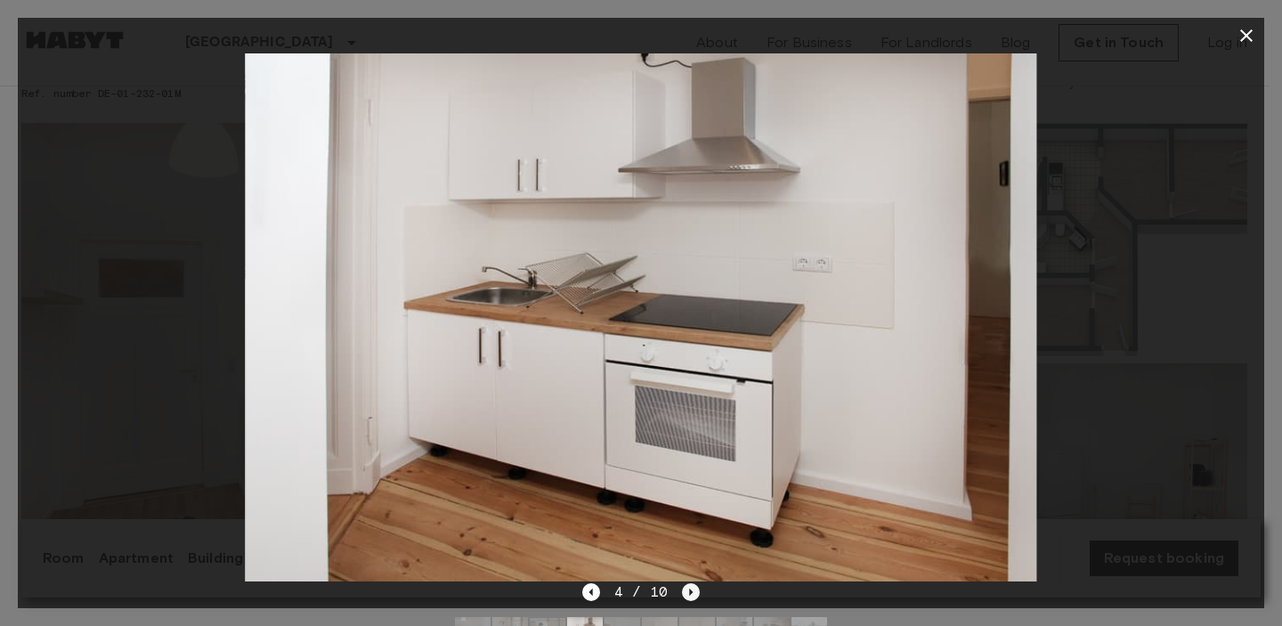
click at [692, 585] on icon "Next image" at bounding box center [691, 592] width 18 height 18
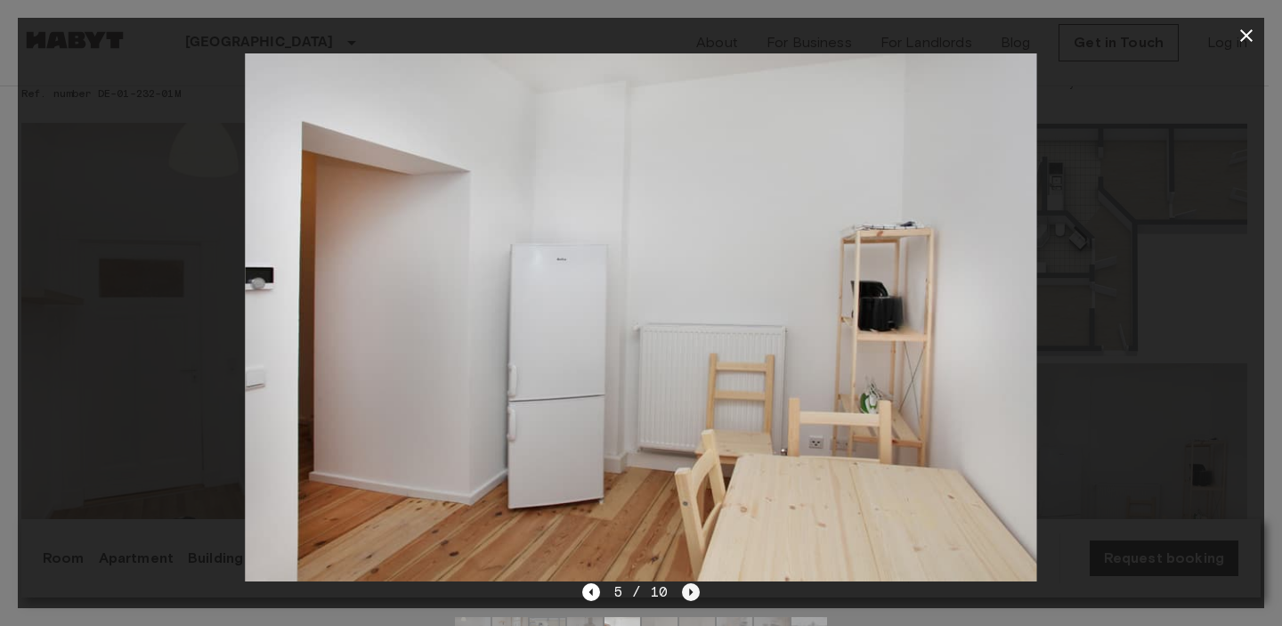
click at [692, 585] on icon "Next image" at bounding box center [691, 592] width 18 height 18
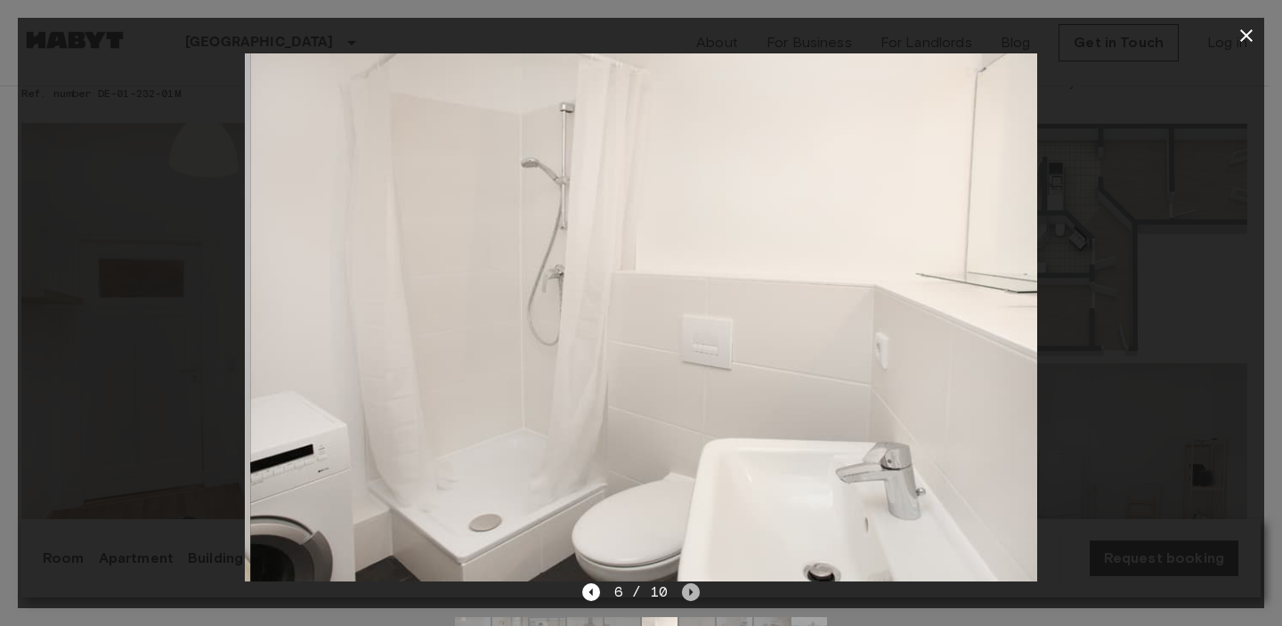
click at [692, 585] on icon "Next image" at bounding box center [691, 592] width 18 height 18
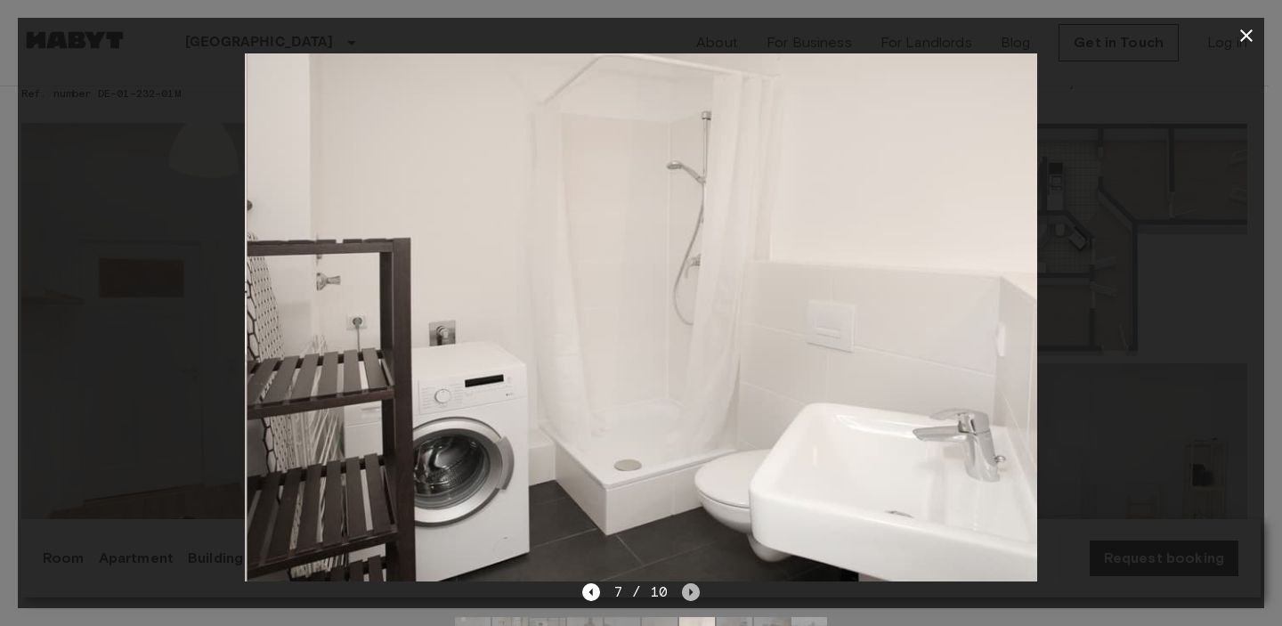
click at [692, 585] on icon "Next image" at bounding box center [691, 592] width 18 height 18
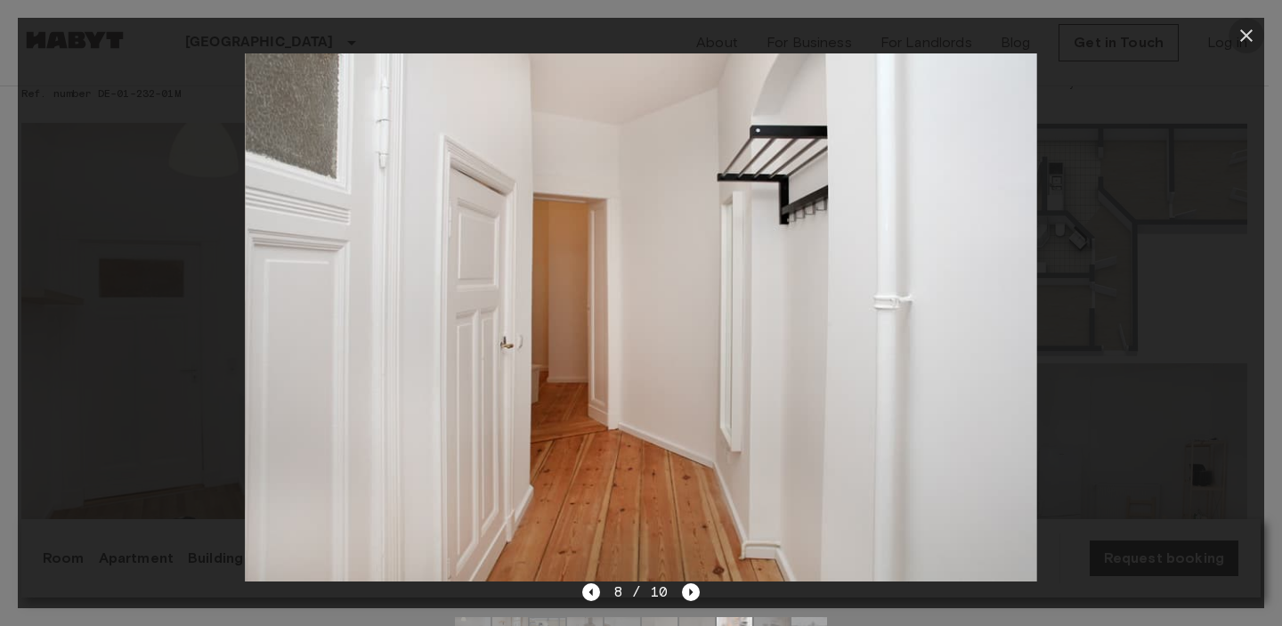
click at [1255, 42] on icon "button" at bounding box center [1246, 35] width 21 height 21
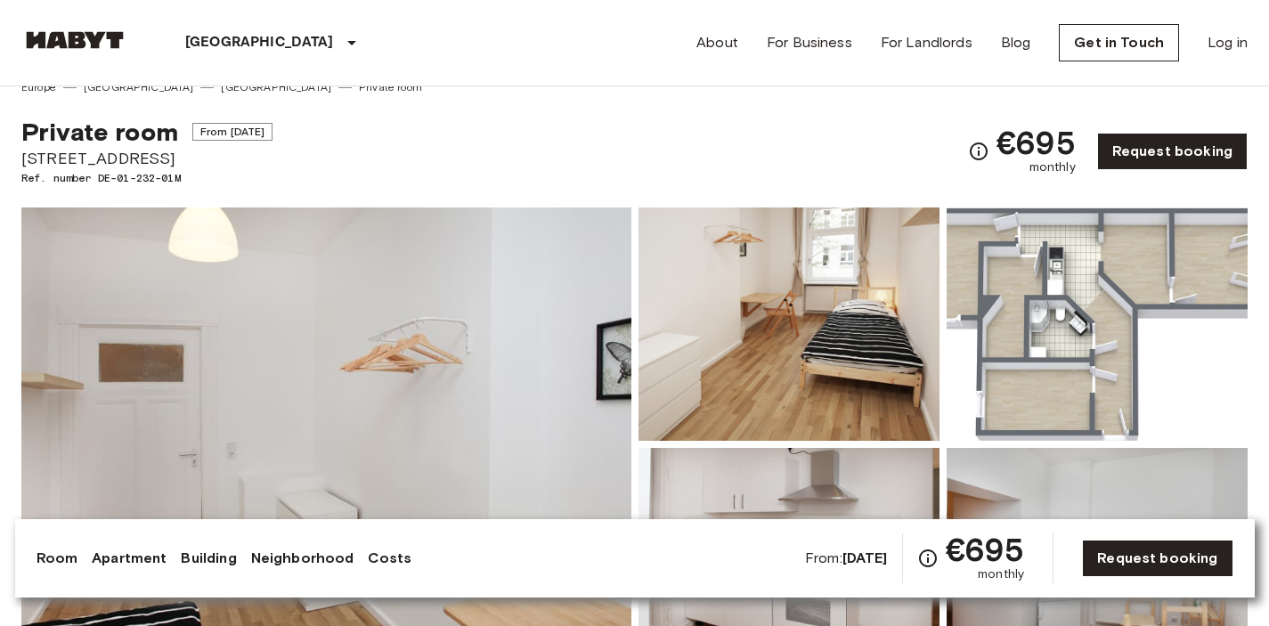
scroll to position [0, 0]
